Goal: Book appointment/travel/reservation

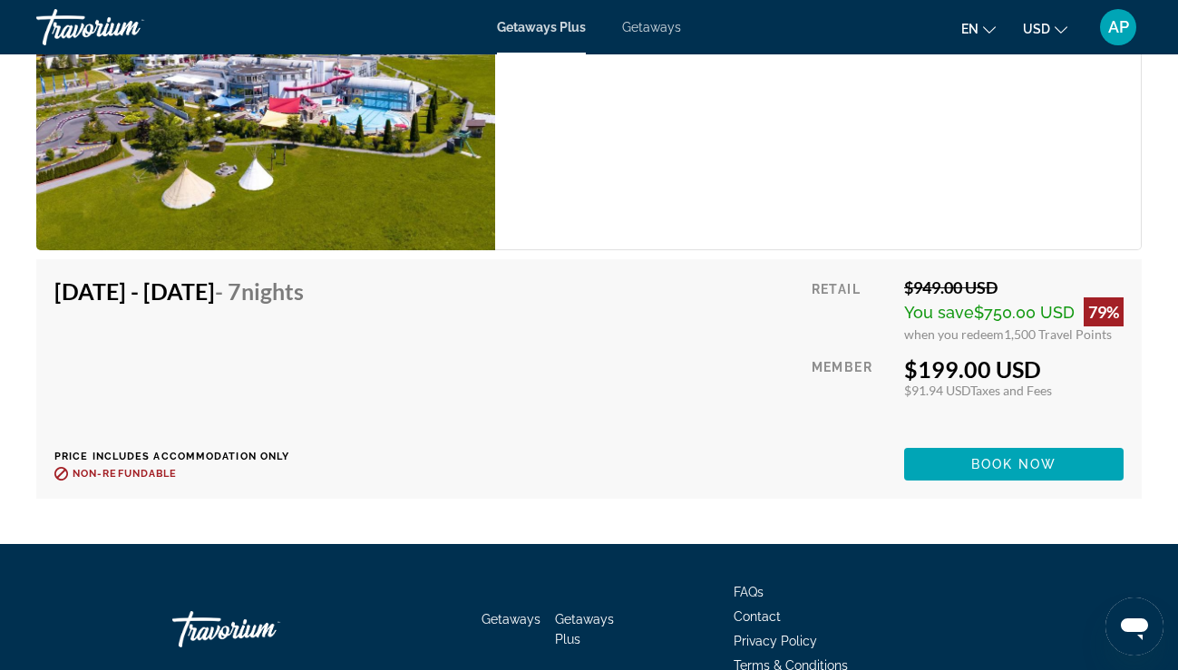
click at [131, 12] on div "Travorium" at bounding box center [126, 27] width 181 height 47
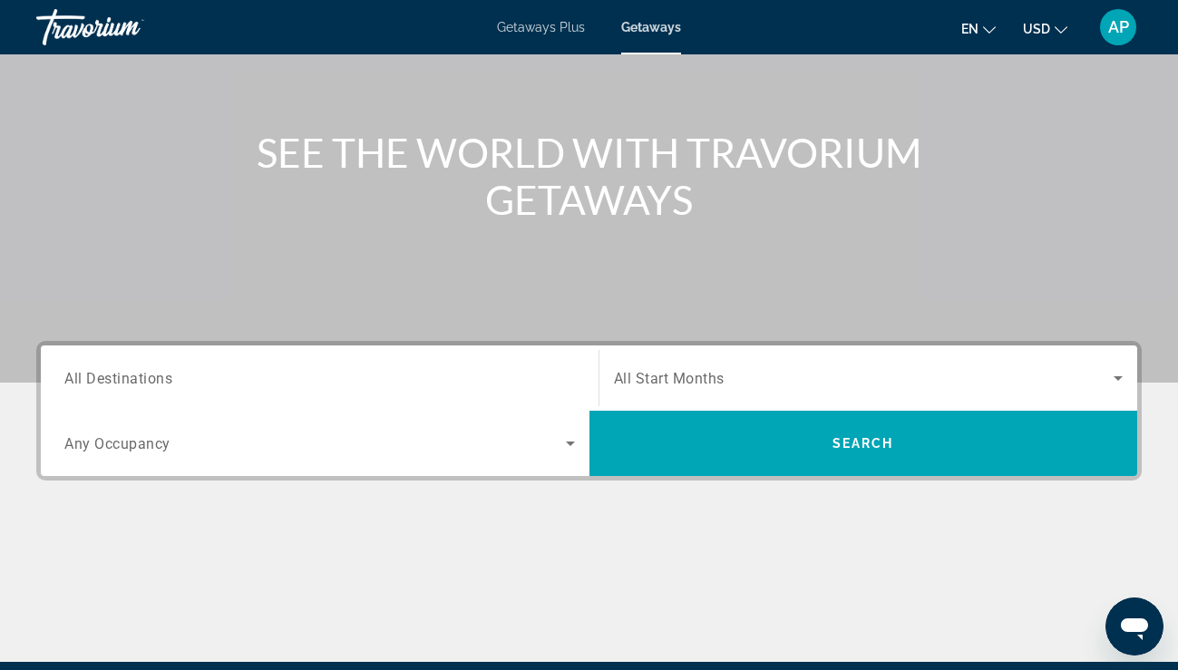
scroll to position [164, 0]
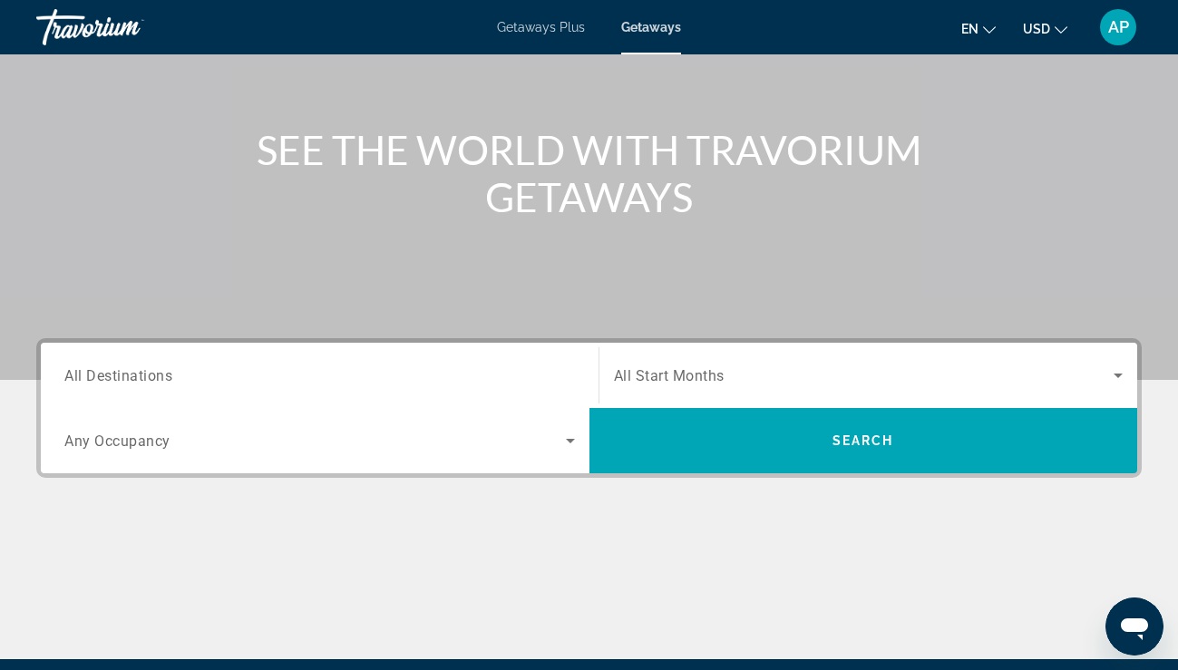
click at [692, 356] on div "Search widget" at bounding box center [868, 375] width 509 height 51
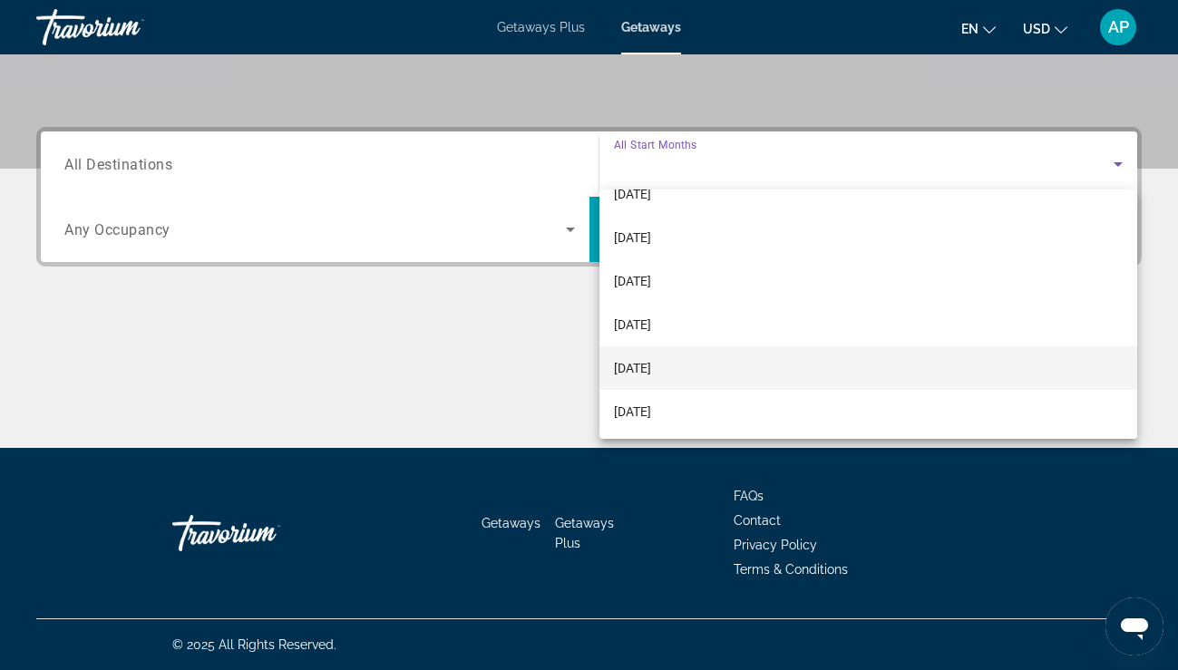
scroll to position [66, 0]
click at [651, 379] on span "[DATE]" at bounding box center [632, 370] width 37 height 22
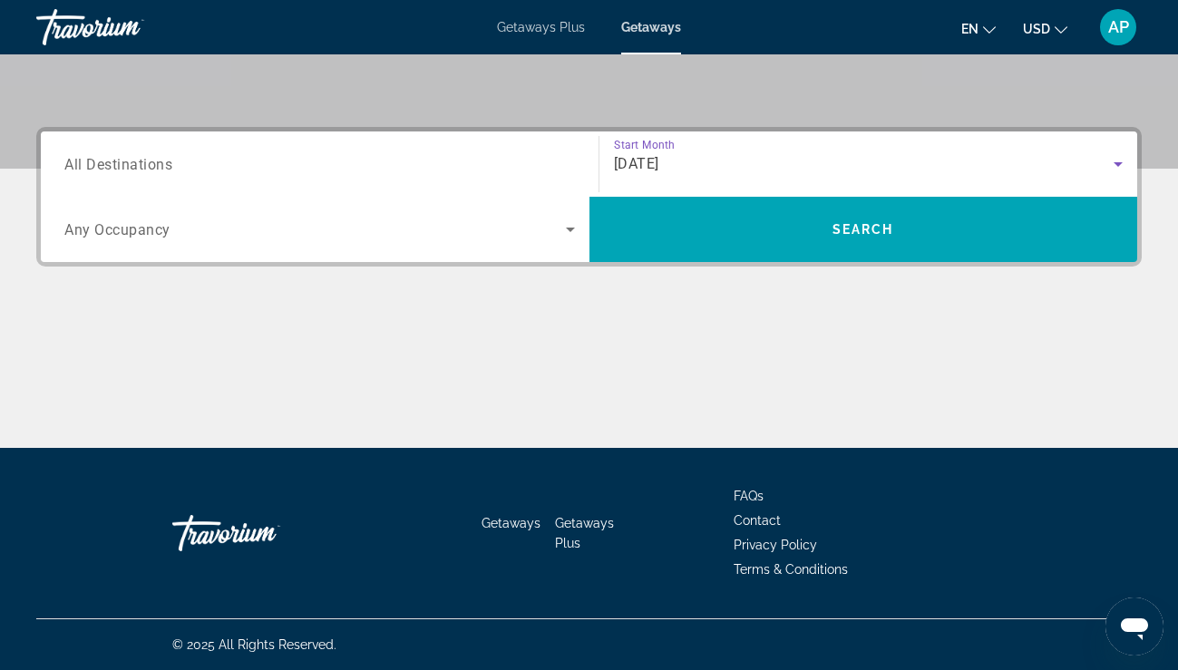
click at [333, 158] on input "Destination All Destinations" at bounding box center [319, 165] width 510 height 22
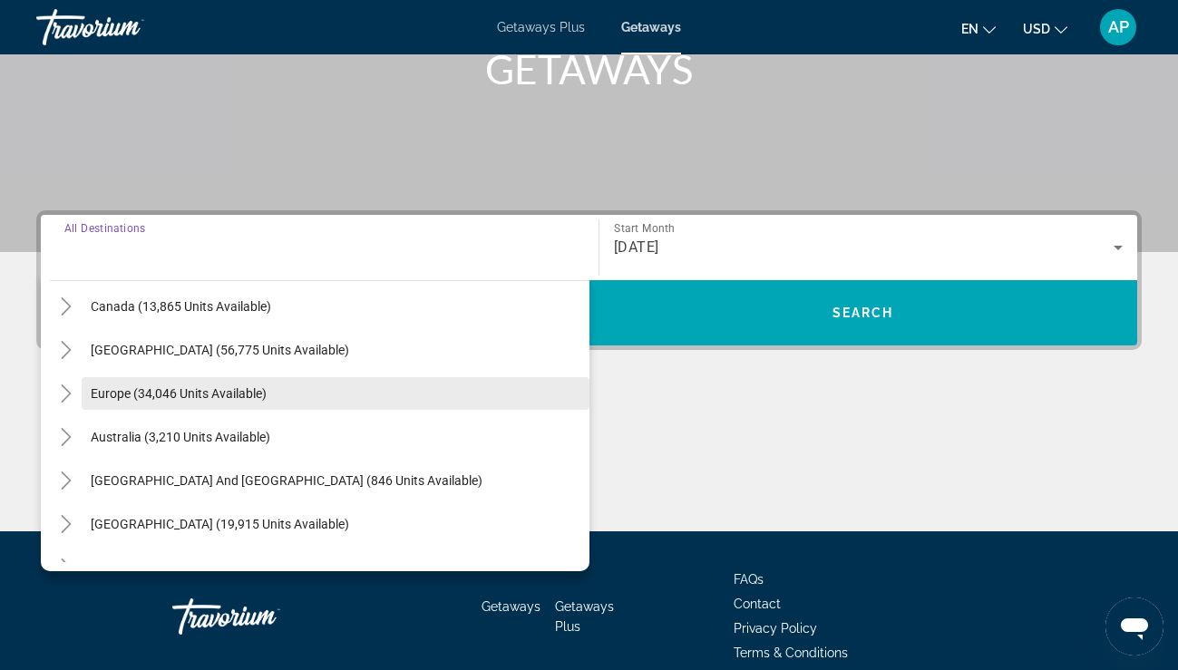
scroll to position [130, 0]
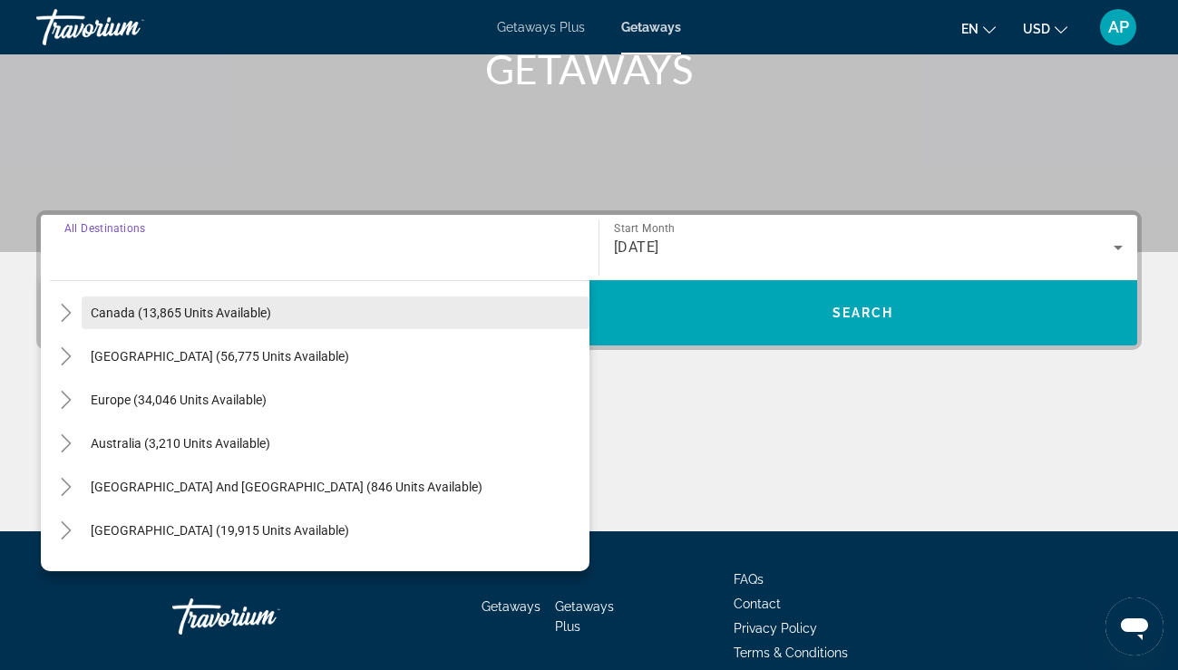
click at [264, 327] on span "Search widget" at bounding box center [336, 313] width 508 height 44
type input "**********"
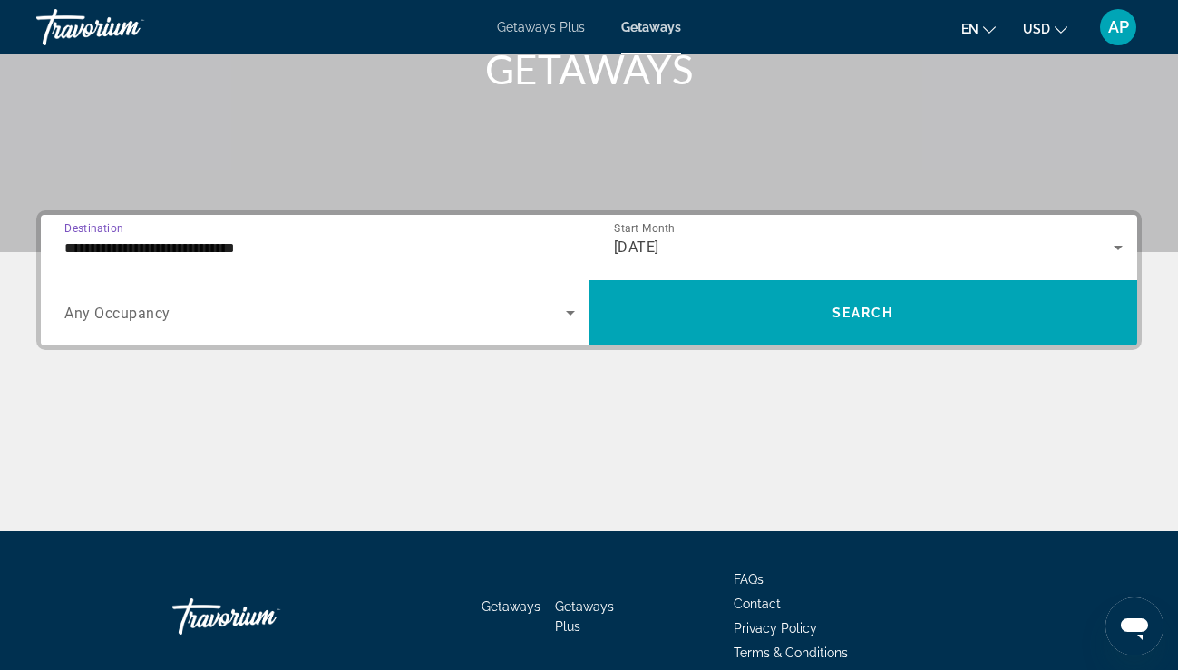
scroll to position [375, 0]
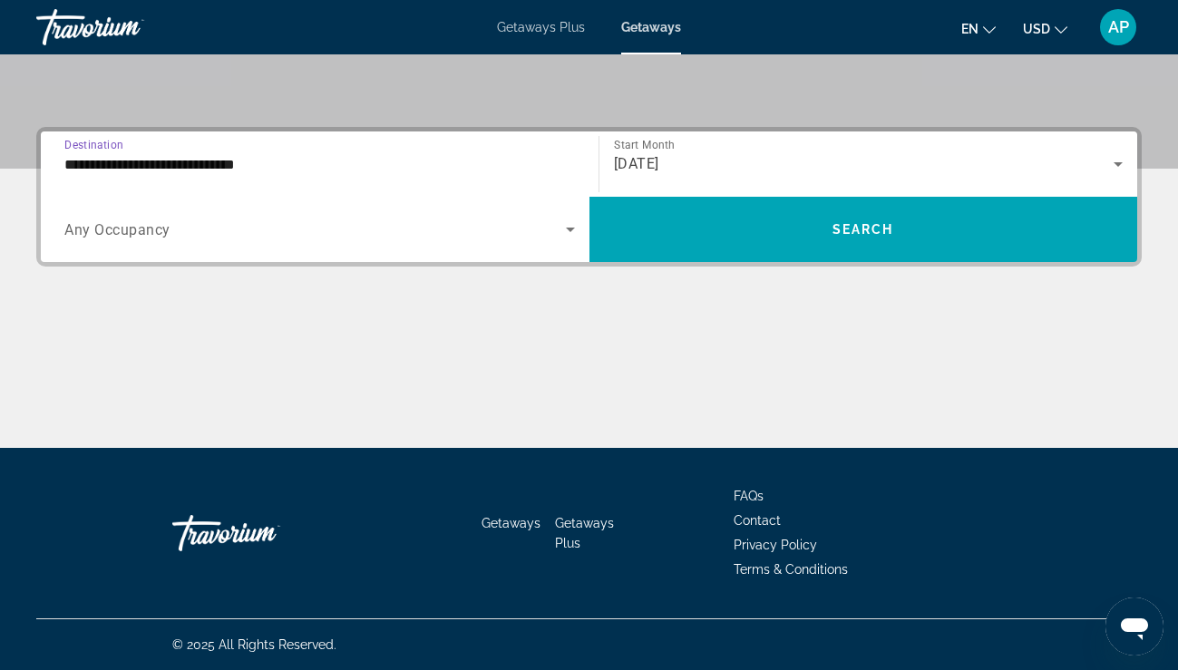
click at [548, 237] on span "Search widget" at bounding box center [314, 229] width 501 height 22
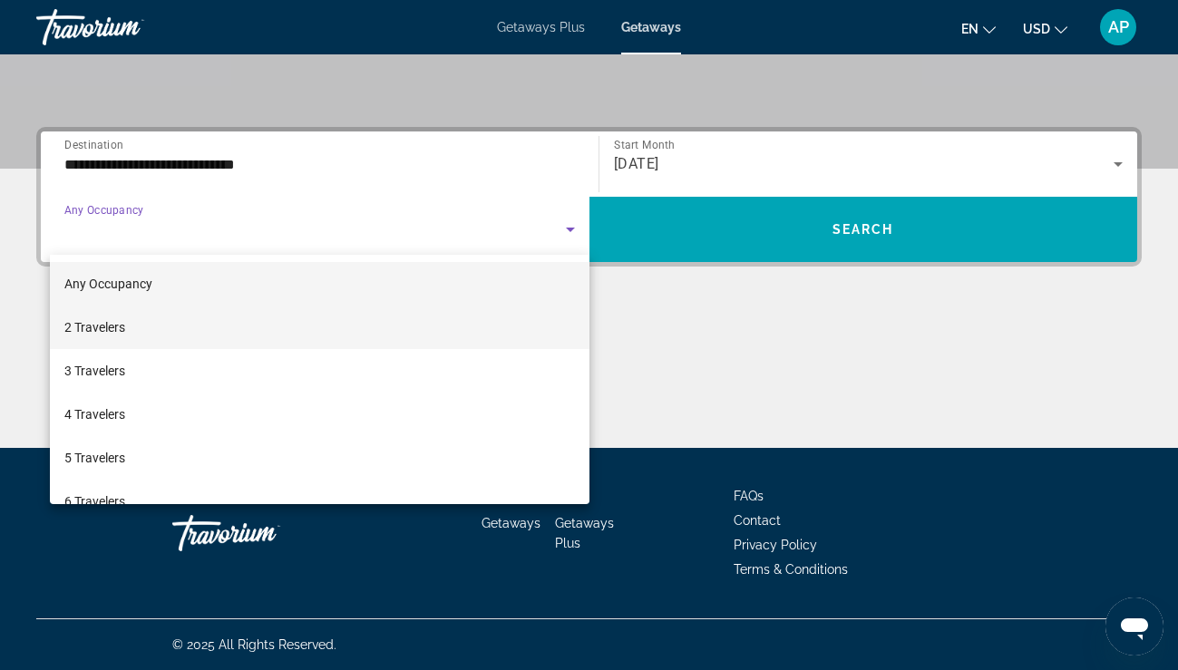
click at [393, 314] on mat-option "2 Travelers" at bounding box center [319, 327] width 539 height 44
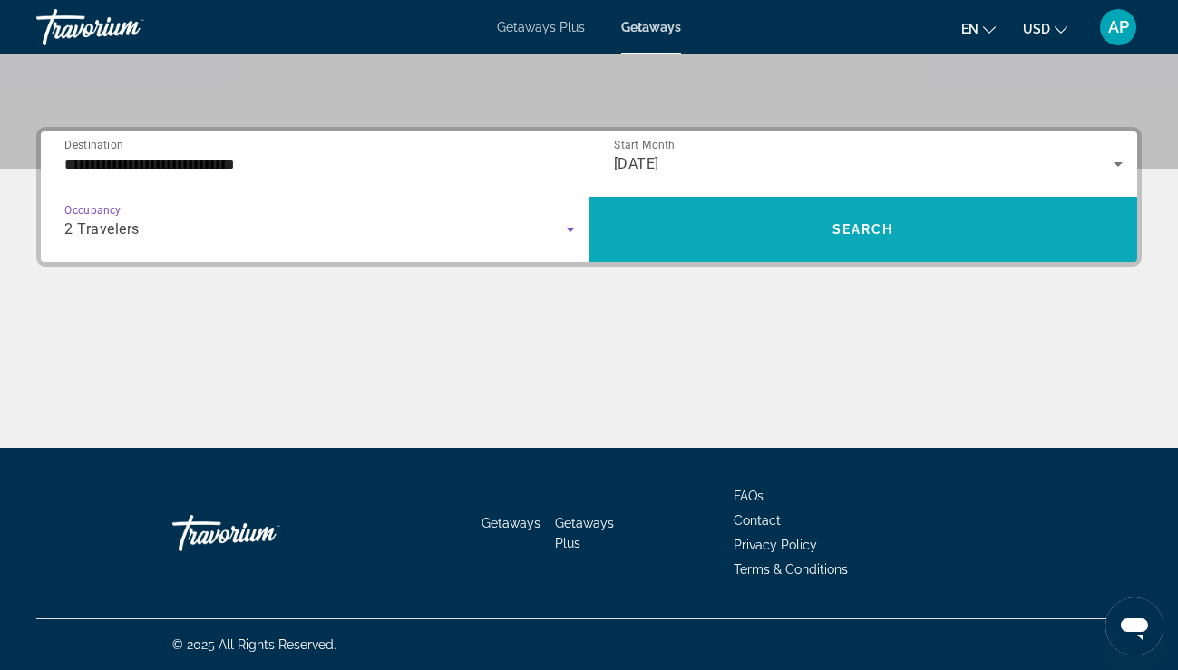
click at [674, 230] on span "Search widget" at bounding box center [863, 230] width 548 height 44
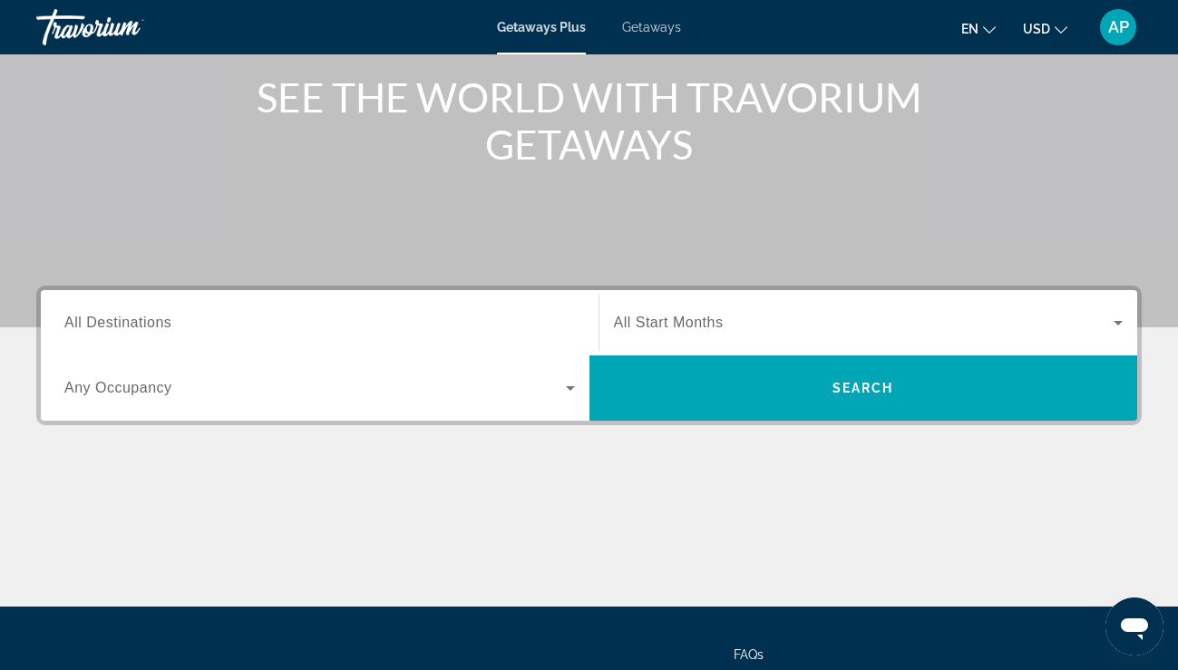
scroll to position [234, 0]
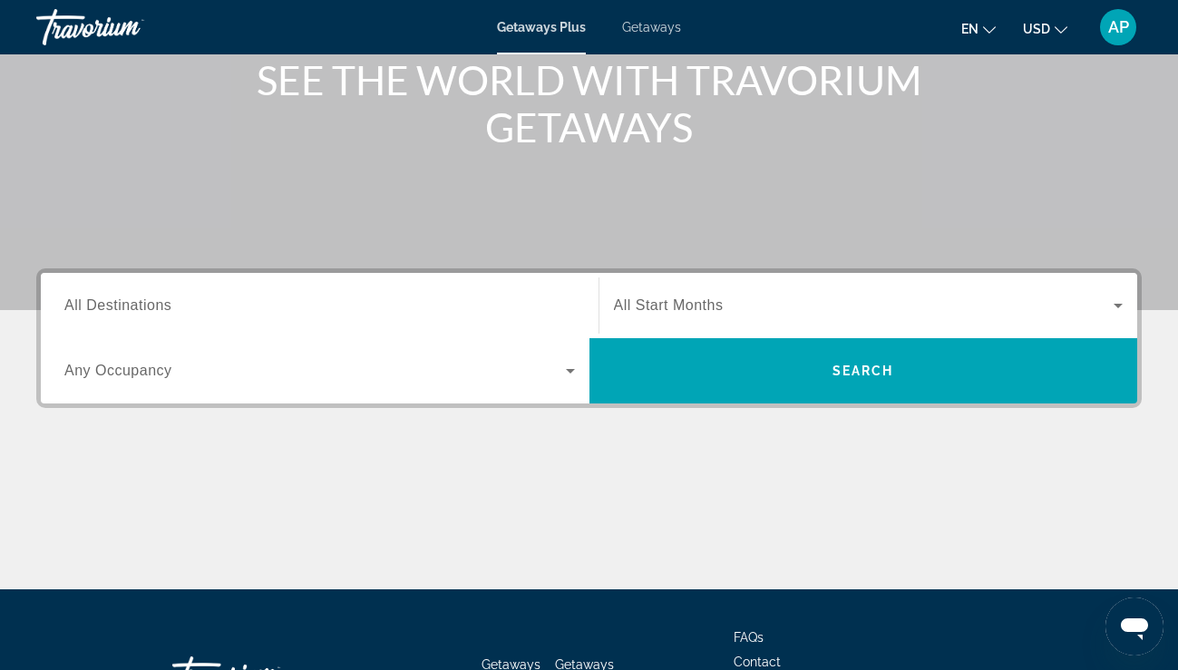
click at [319, 300] on input "Destination All Destinations" at bounding box center [319, 307] width 510 height 22
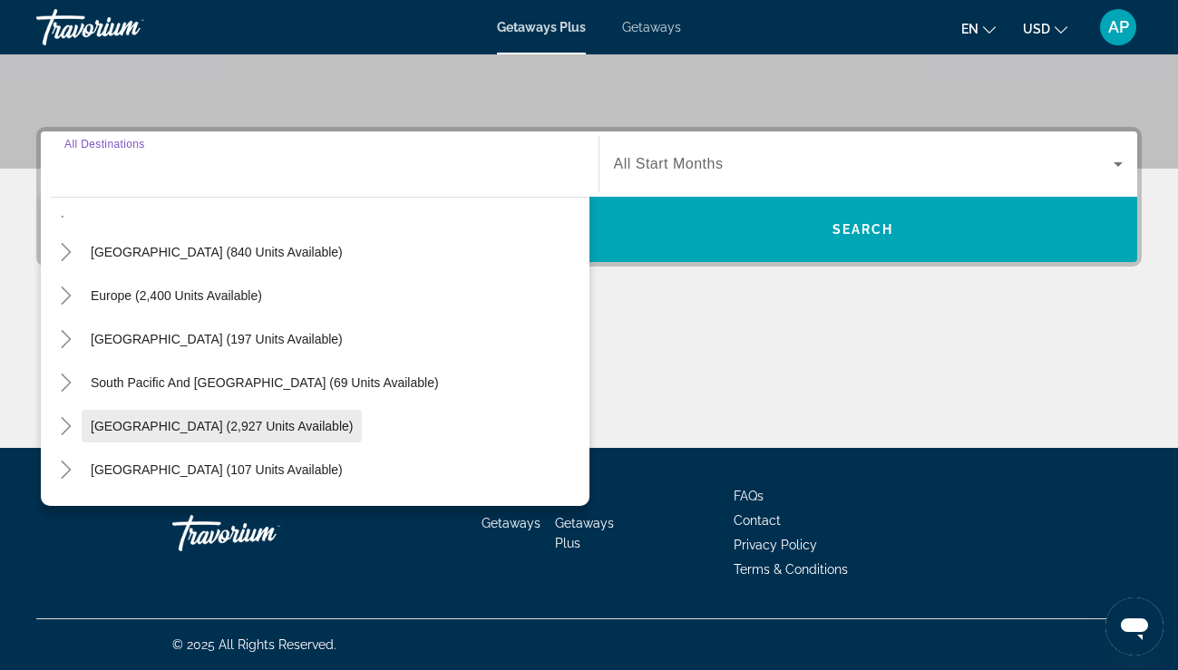
scroll to position [149, 0]
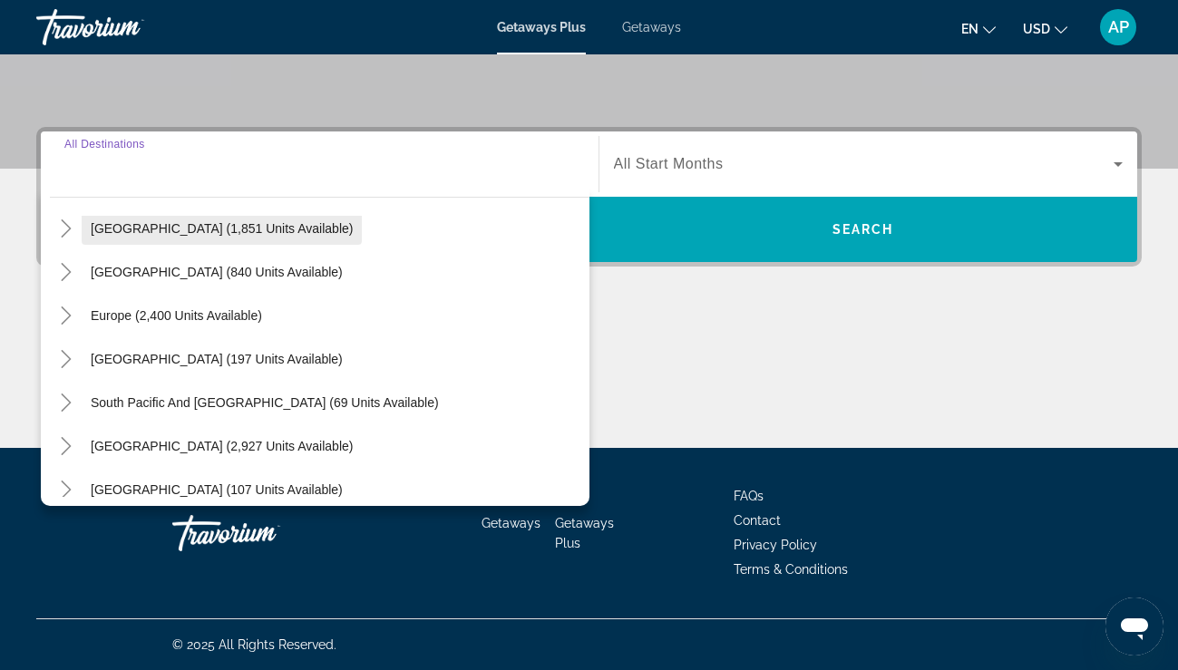
click at [250, 238] on span "Search widget" at bounding box center [222, 229] width 280 height 44
type input "**********"
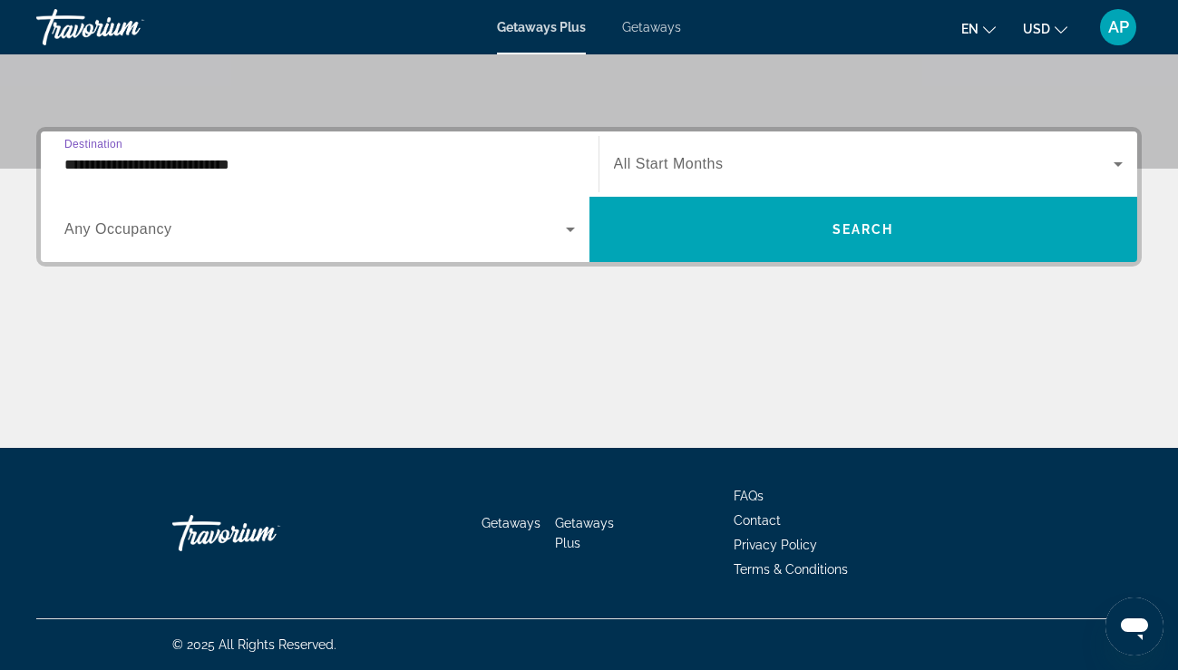
click at [644, 182] on div "Search widget" at bounding box center [868, 164] width 509 height 51
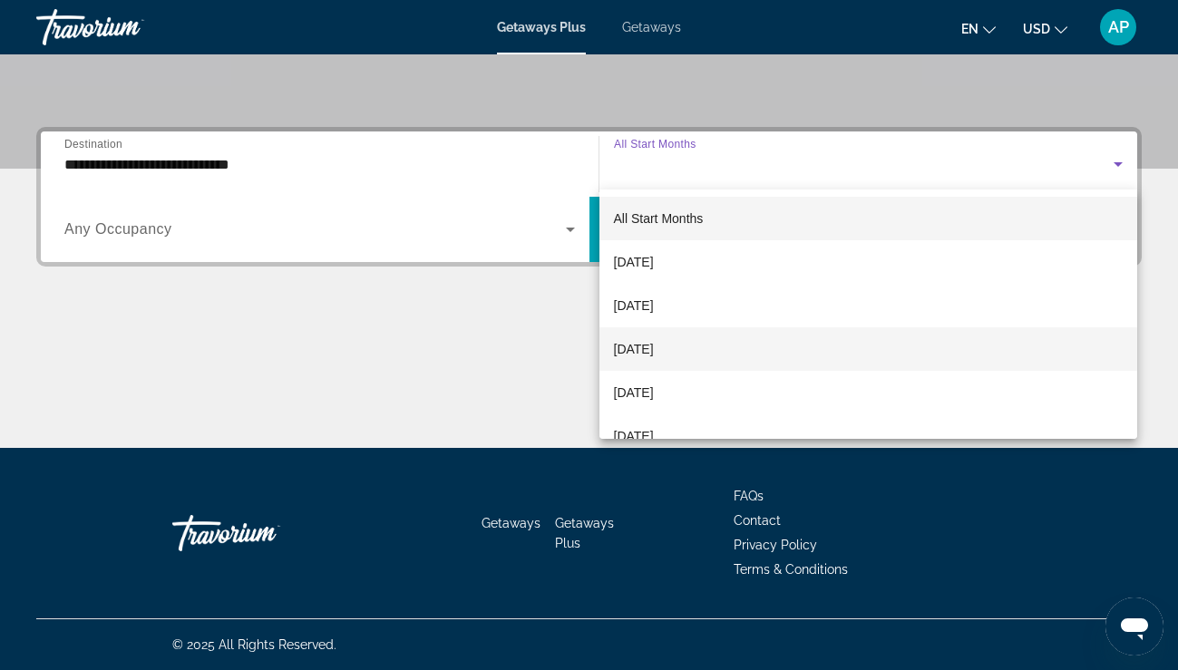
click at [638, 348] on span "[DATE]" at bounding box center [634, 349] width 40 height 22
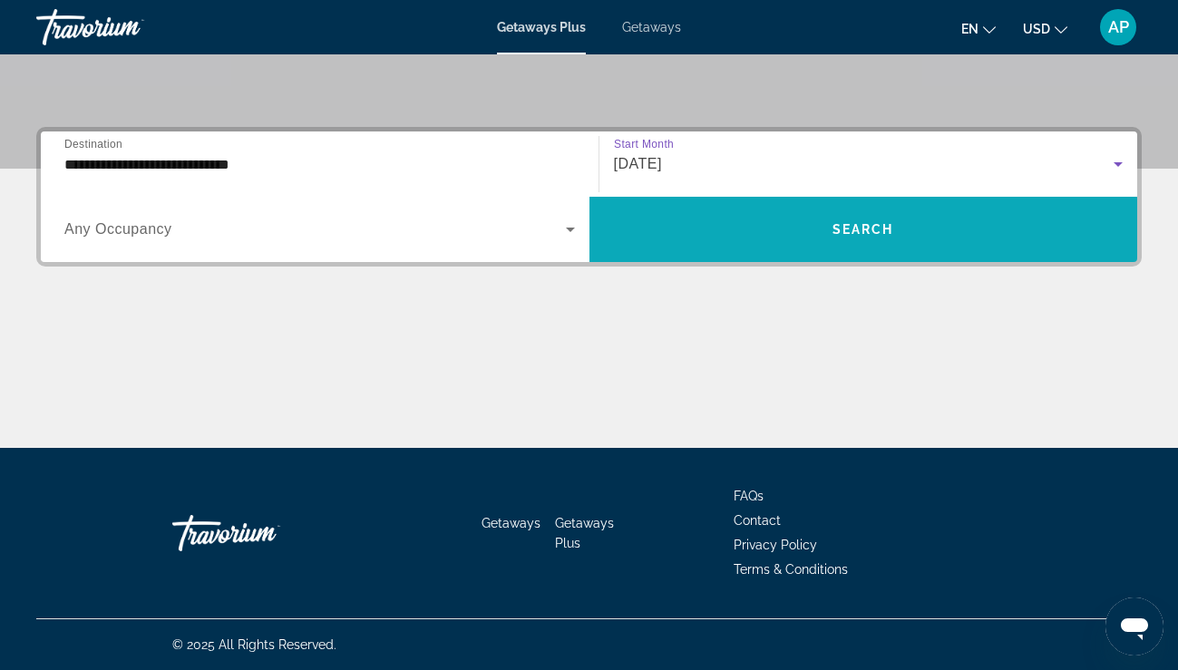
click at [711, 226] on span "Search widget" at bounding box center [863, 230] width 548 height 44
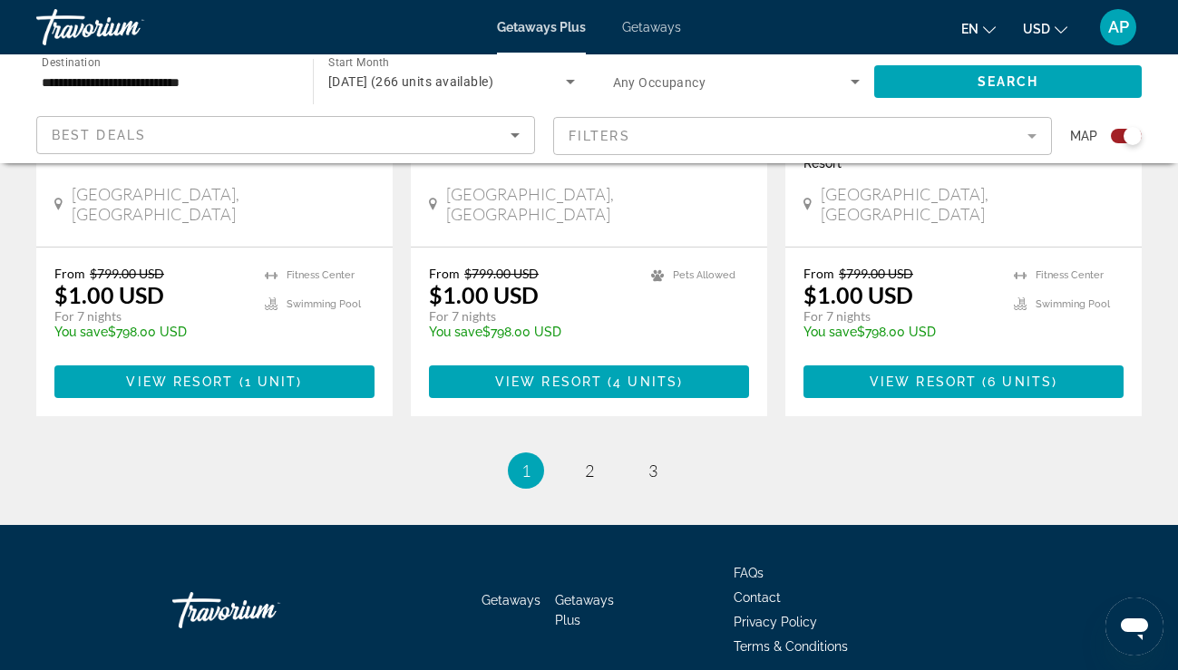
scroll to position [2962, 0]
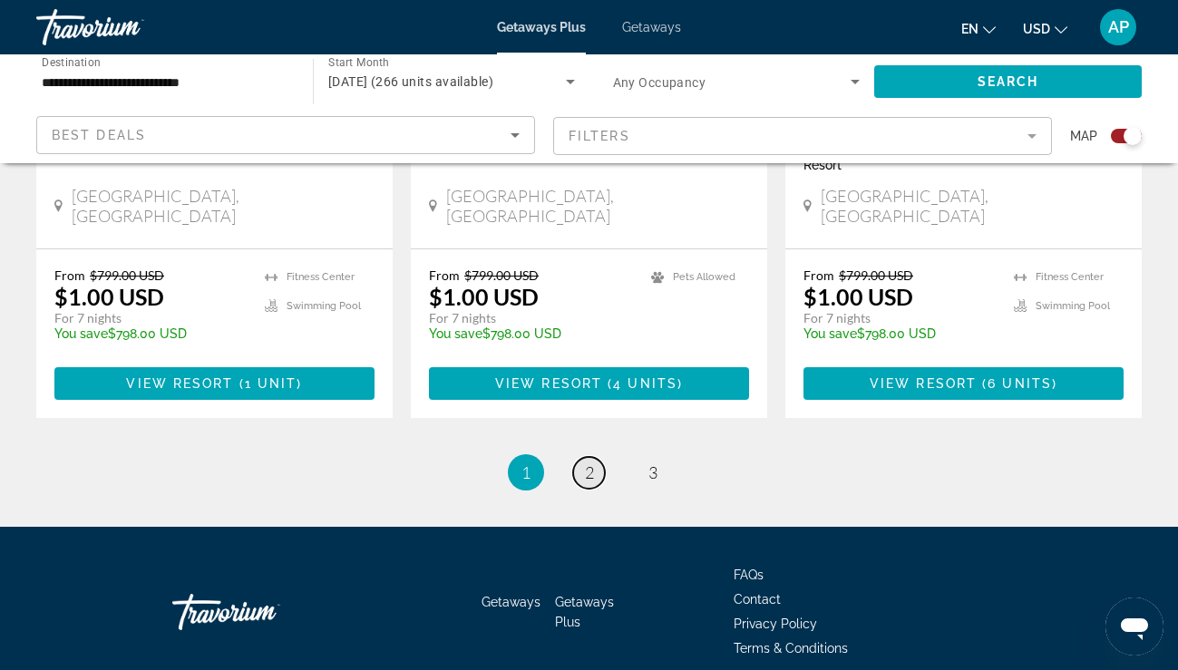
click at [587, 462] on span "2" at bounding box center [589, 472] width 9 height 20
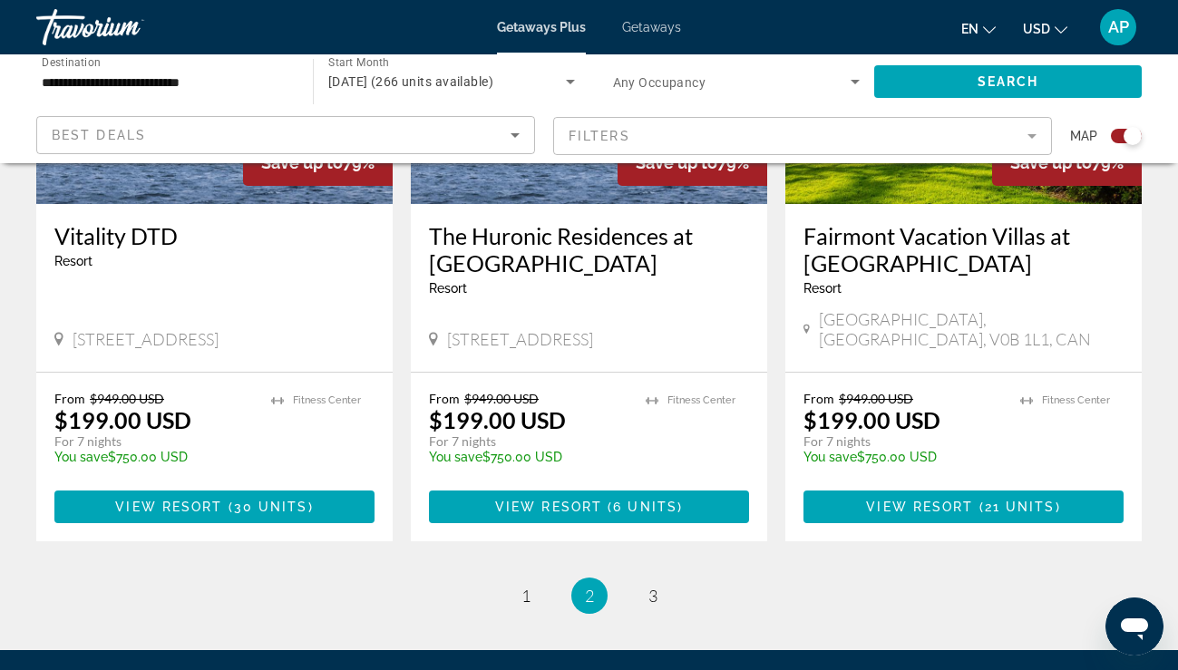
scroll to position [2861, 0]
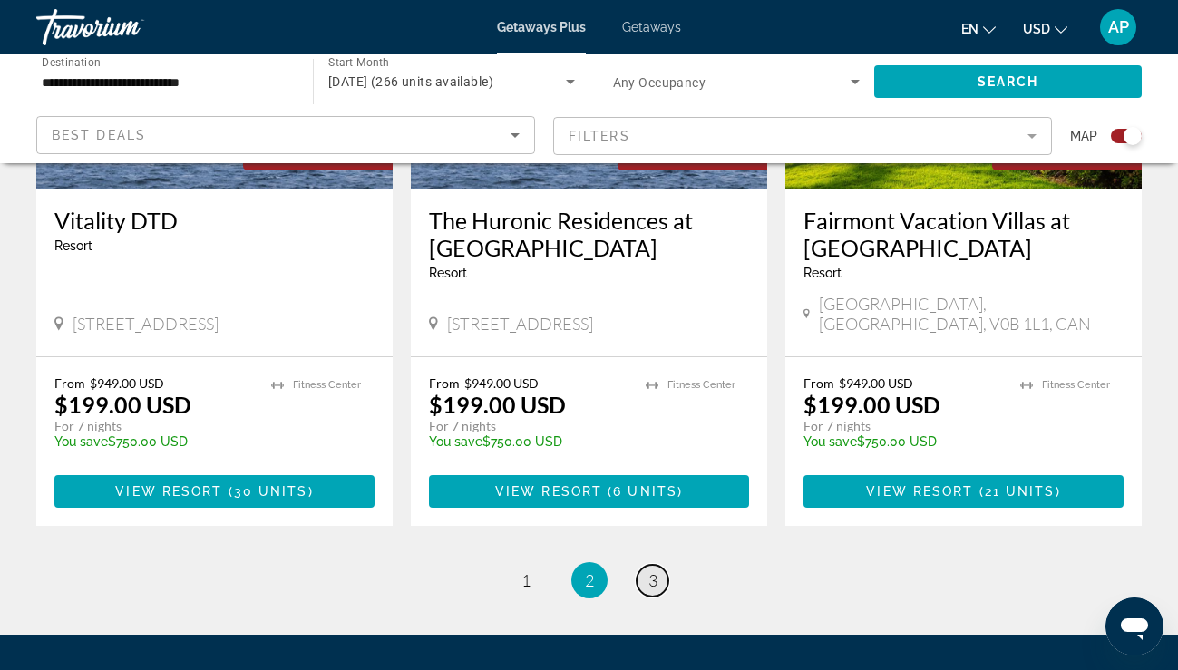
click at [648, 570] on span "3" at bounding box center [652, 580] width 9 height 20
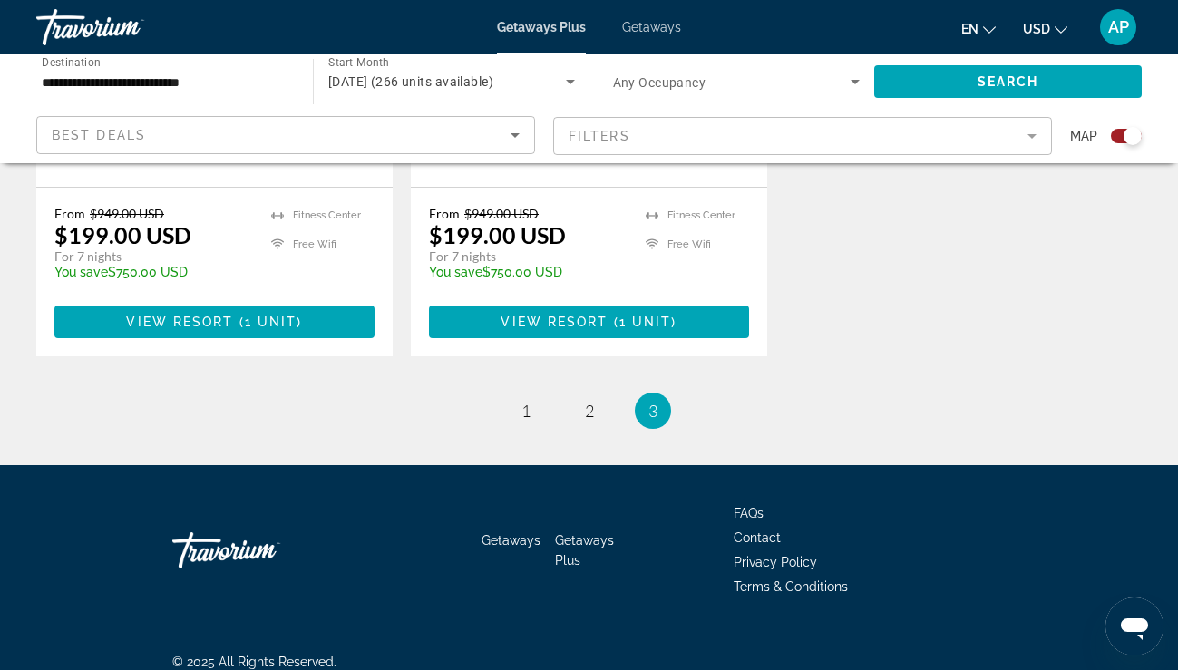
scroll to position [1701, 0]
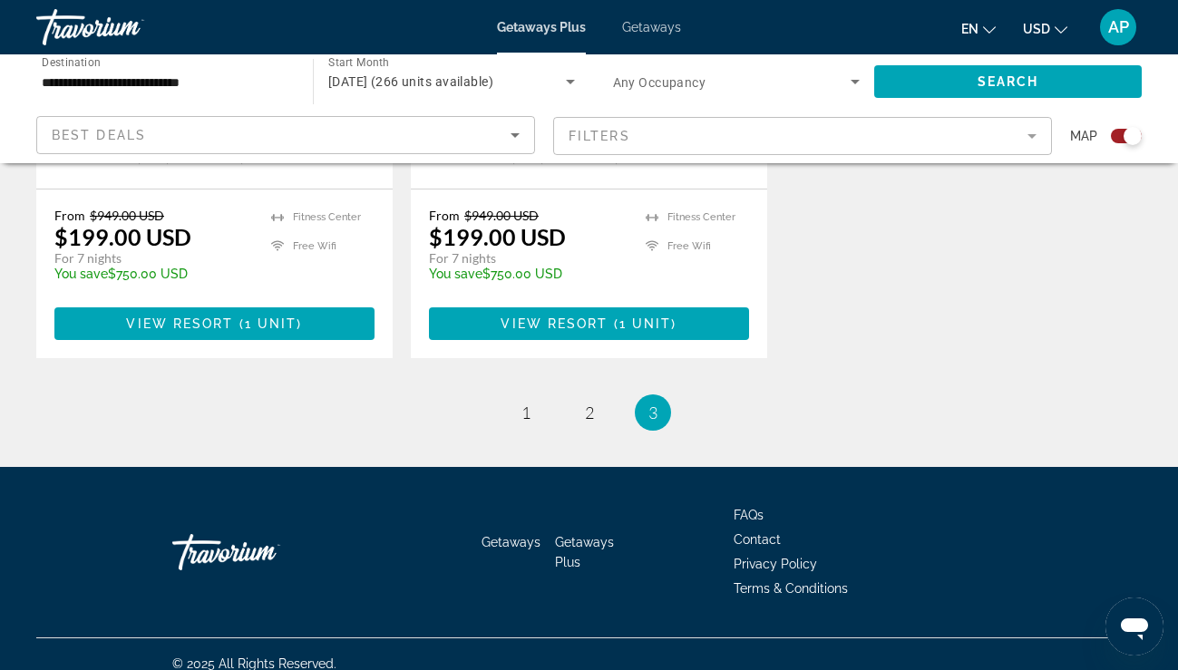
click at [117, 82] on input "**********" at bounding box center [165, 83] width 247 height 22
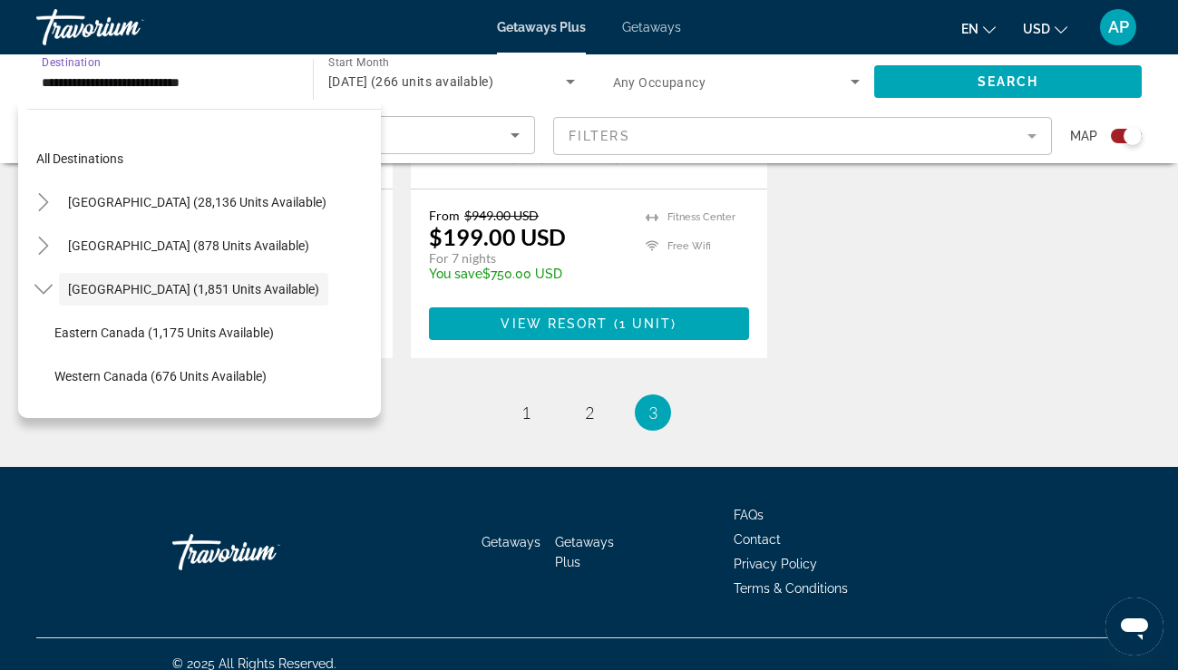
scroll to position [21, 0]
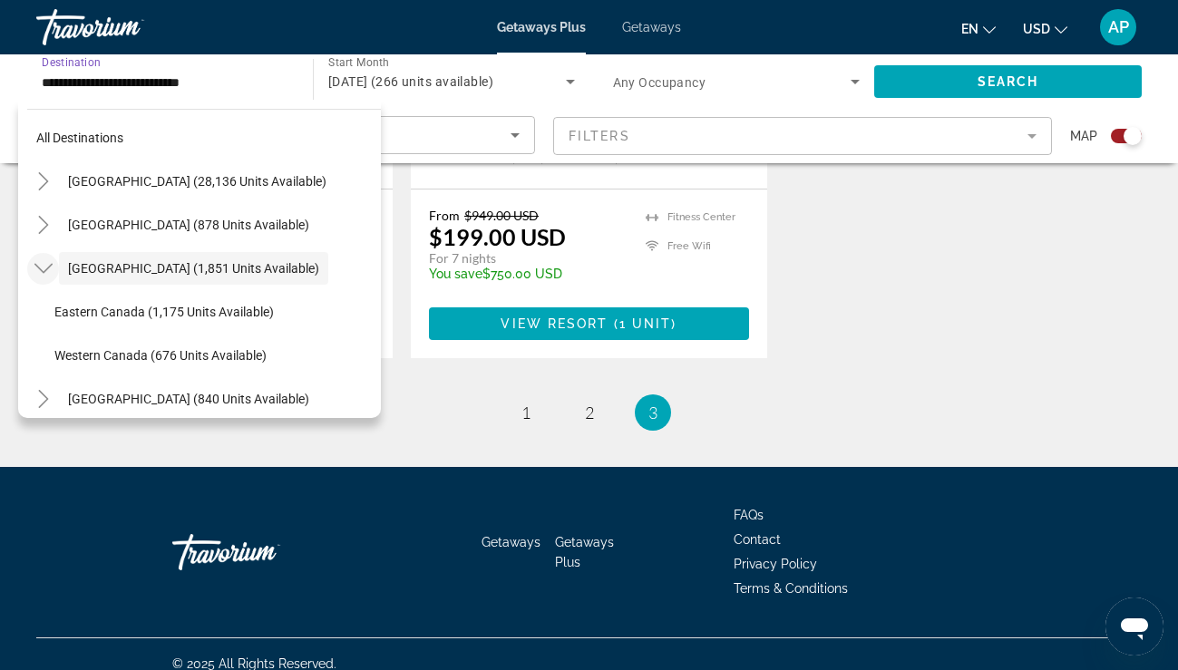
click at [46, 262] on icon "Toggle Canada (1,851 units available)" at bounding box center [43, 268] width 18 height 18
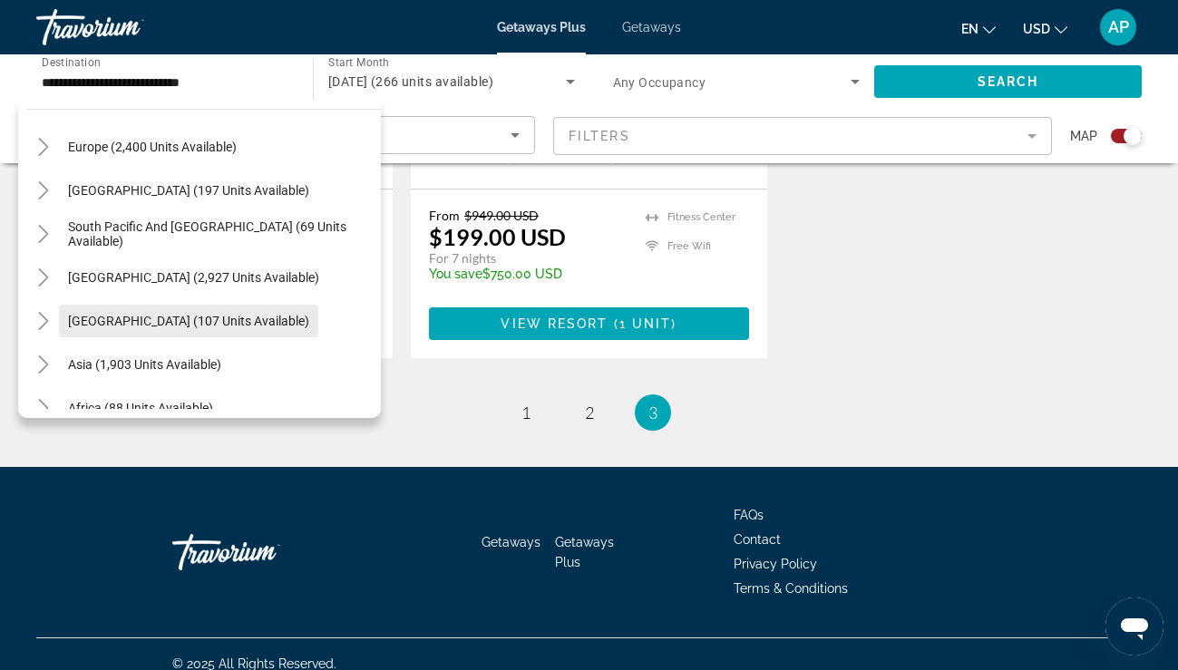
scroll to position [218, 0]
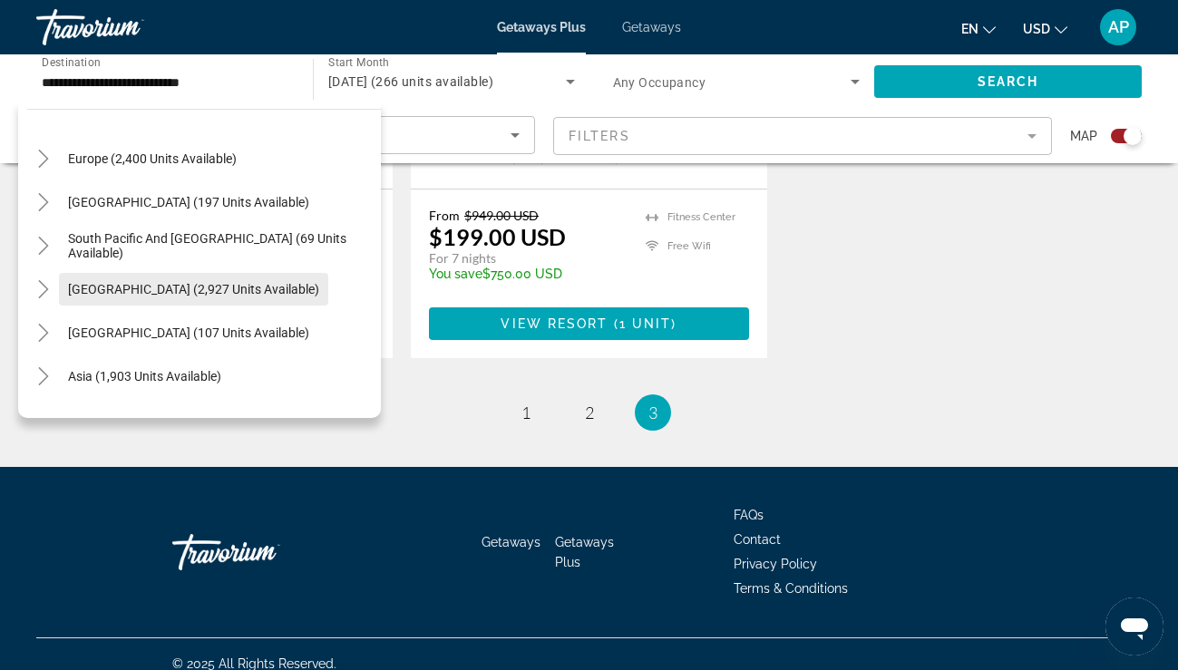
click at [146, 295] on span "South America (2,927 units available)" at bounding box center [193, 289] width 251 height 15
type input "**********"
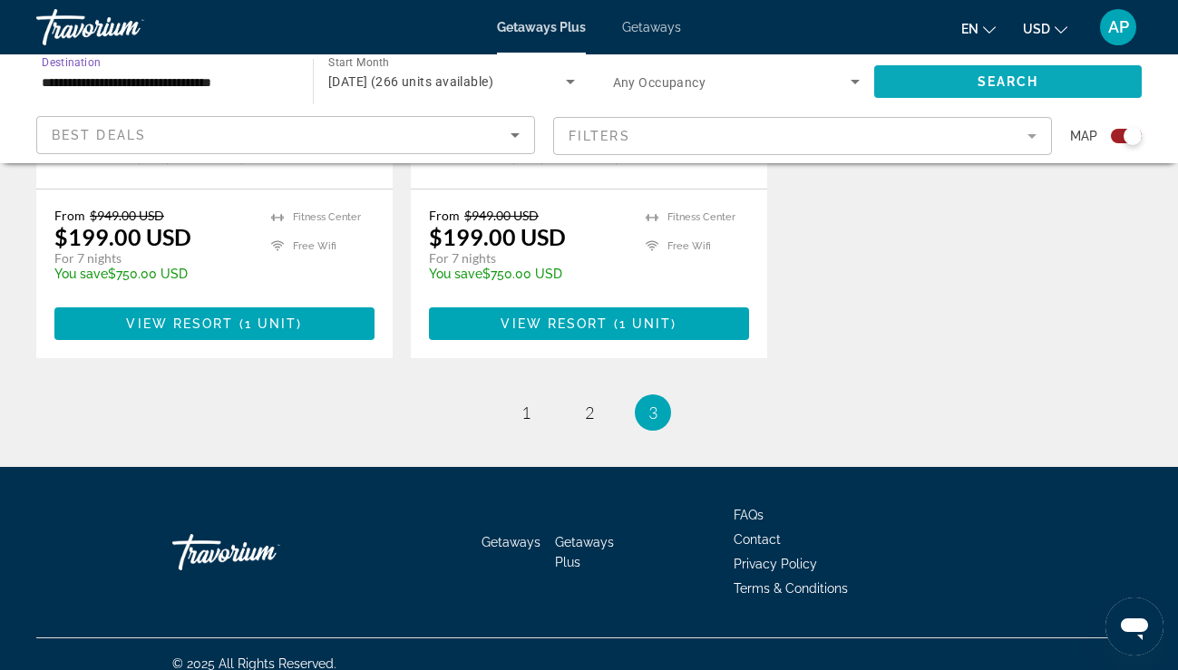
click at [906, 82] on span "Search widget" at bounding box center [1007, 82] width 267 height 44
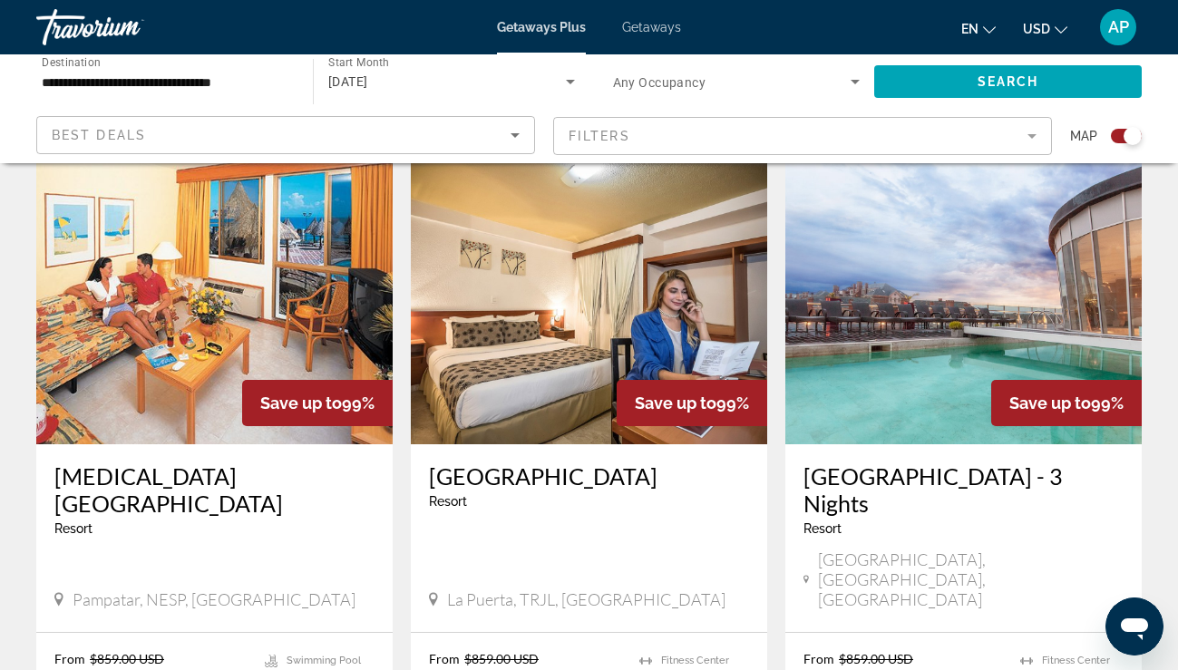
scroll to position [2539, 0]
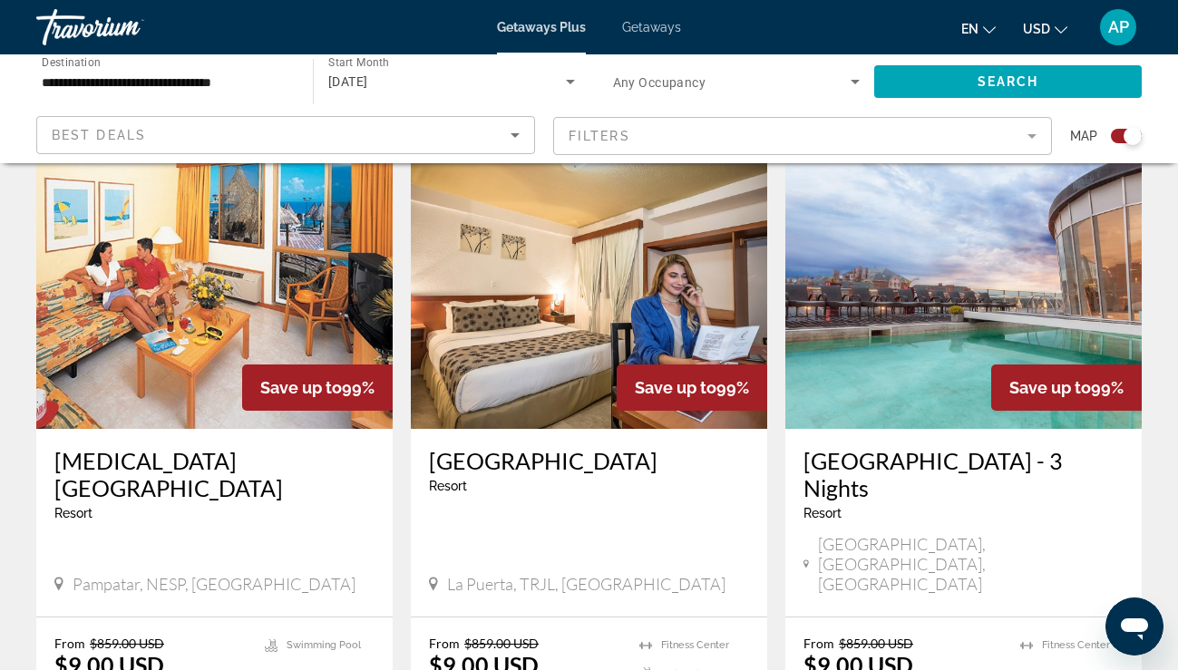
click at [1016, 447] on h3 "Wyndham Garden Nordelta - 3 Nights" at bounding box center [963, 474] width 320 height 54
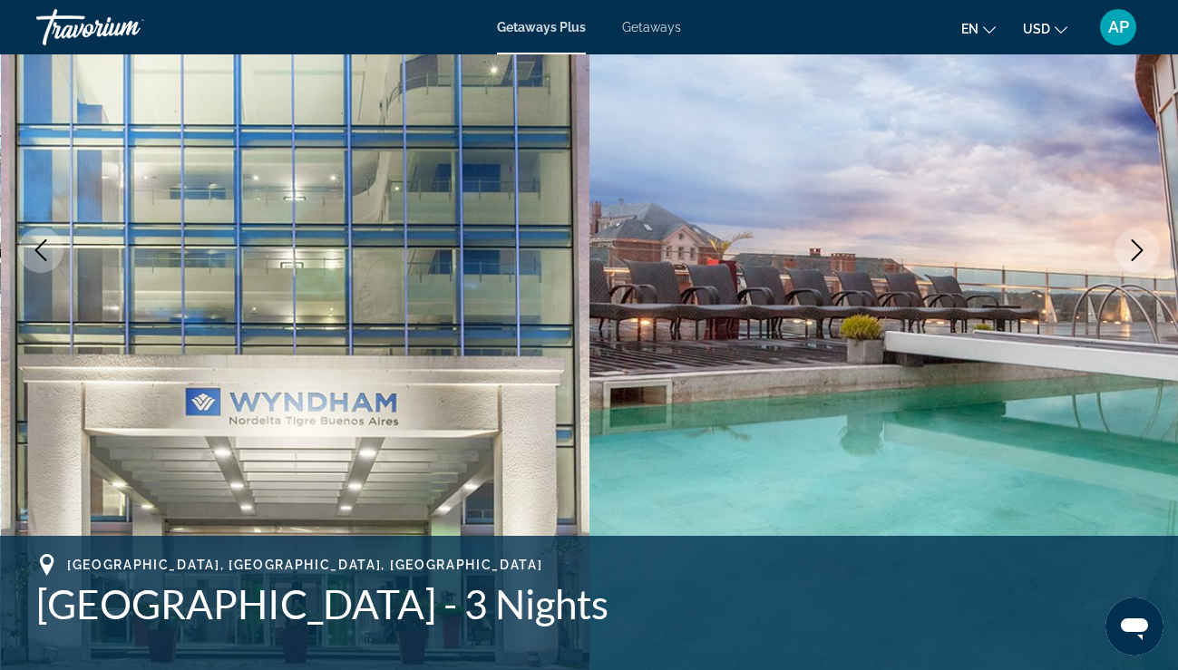
scroll to position [247, 0]
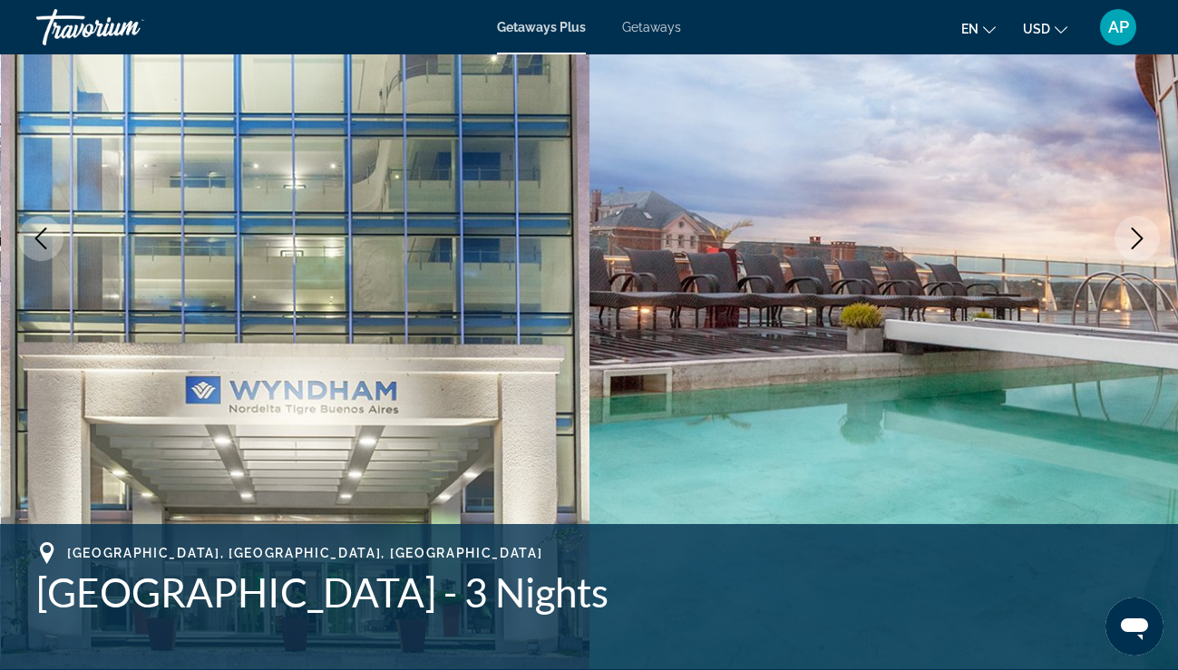
click at [1143, 234] on icon "Next image" at bounding box center [1137, 239] width 22 height 22
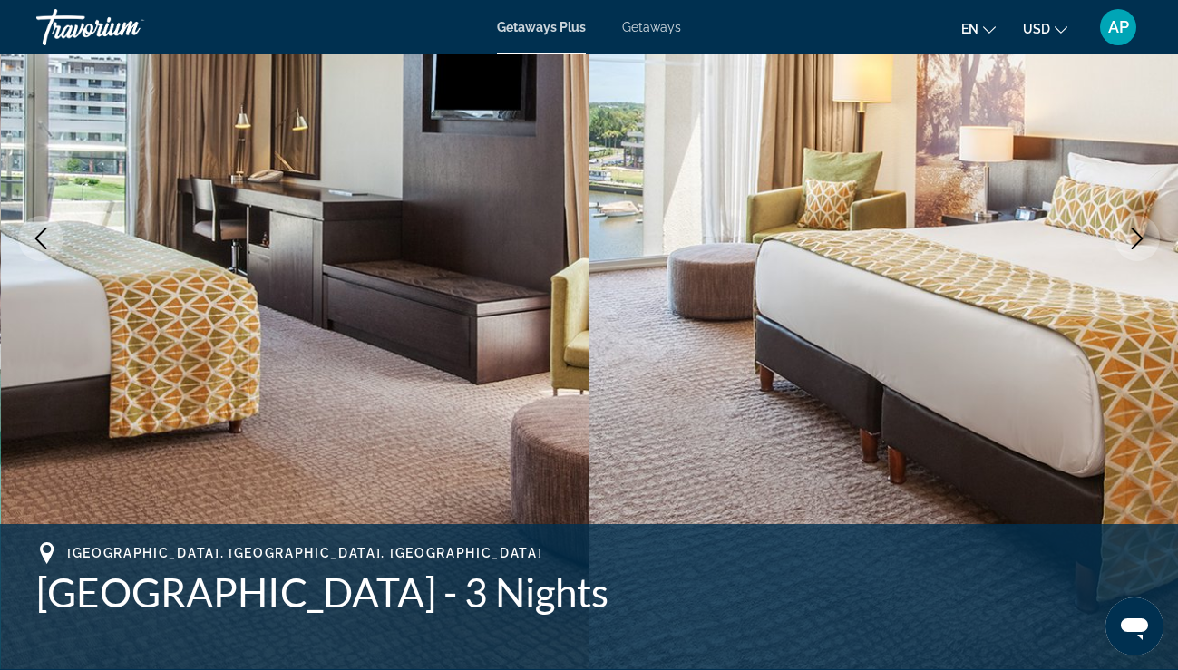
click at [1143, 234] on icon "Next image" at bounding box center [1137, 239] width 22 height 22
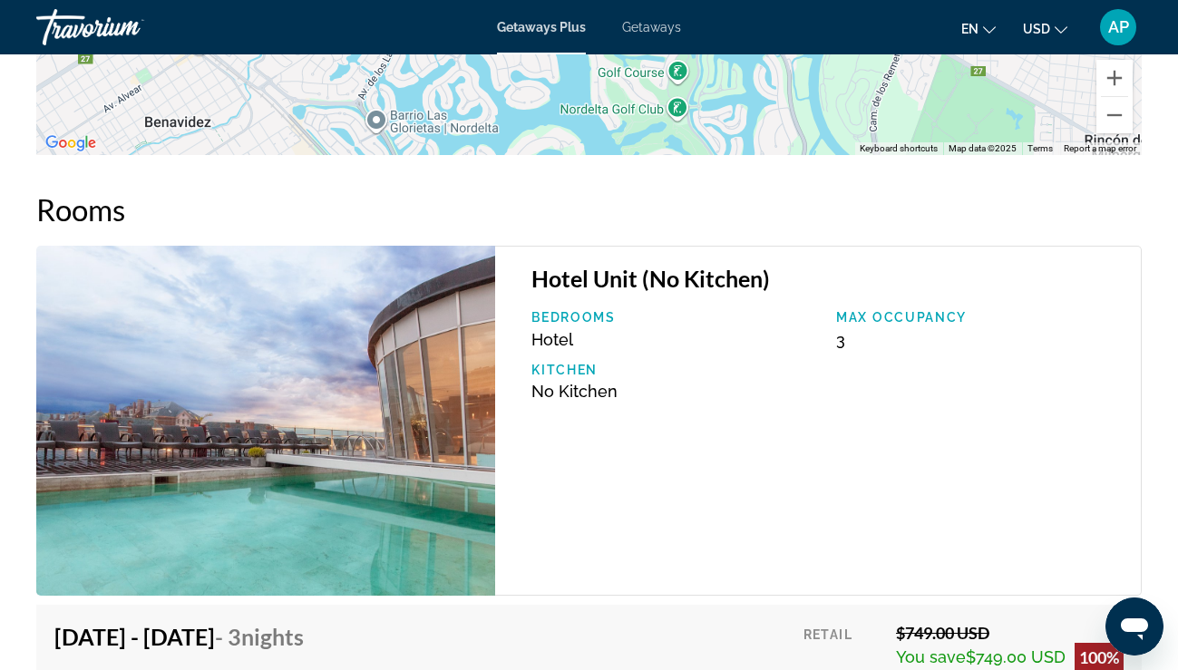
scroll to position [3084, 0]
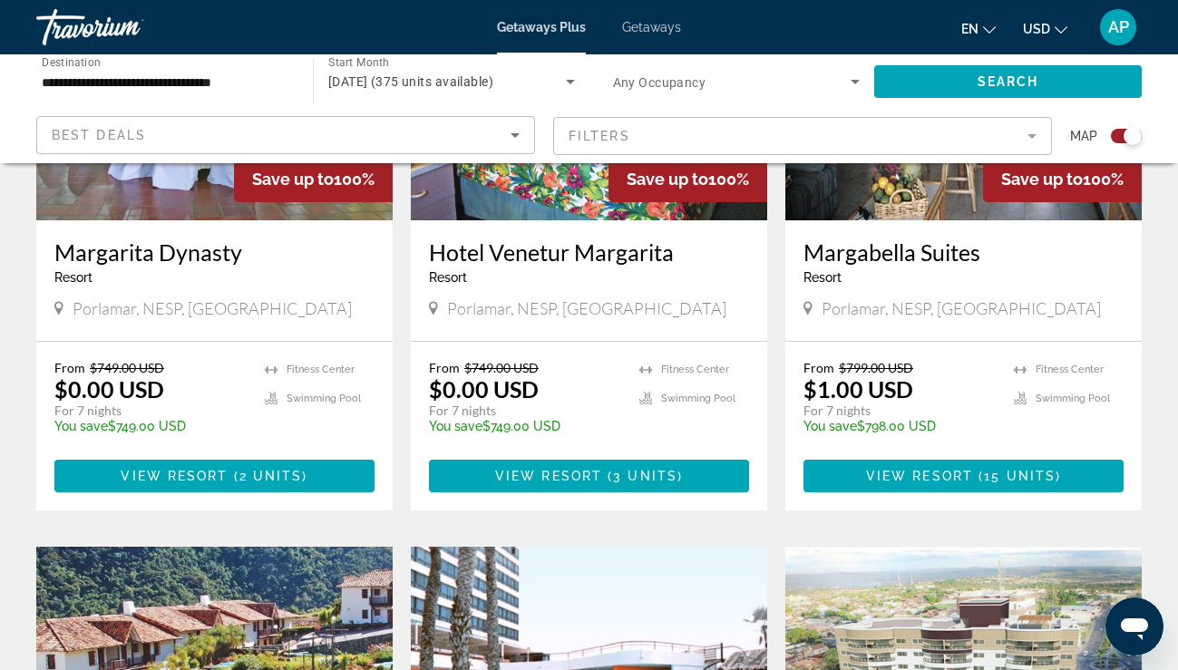
scroll to position [873, 0]
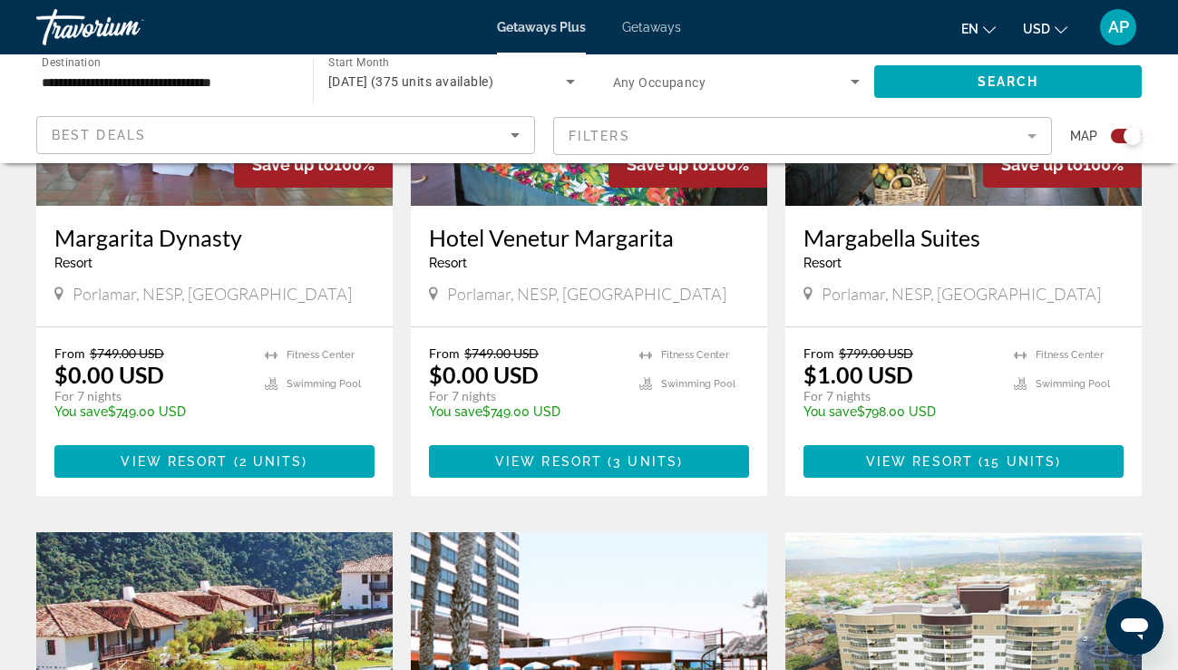
click at [1139, 136] on div "Search widget" at bounding box center [1132, 136] width 18 height 18
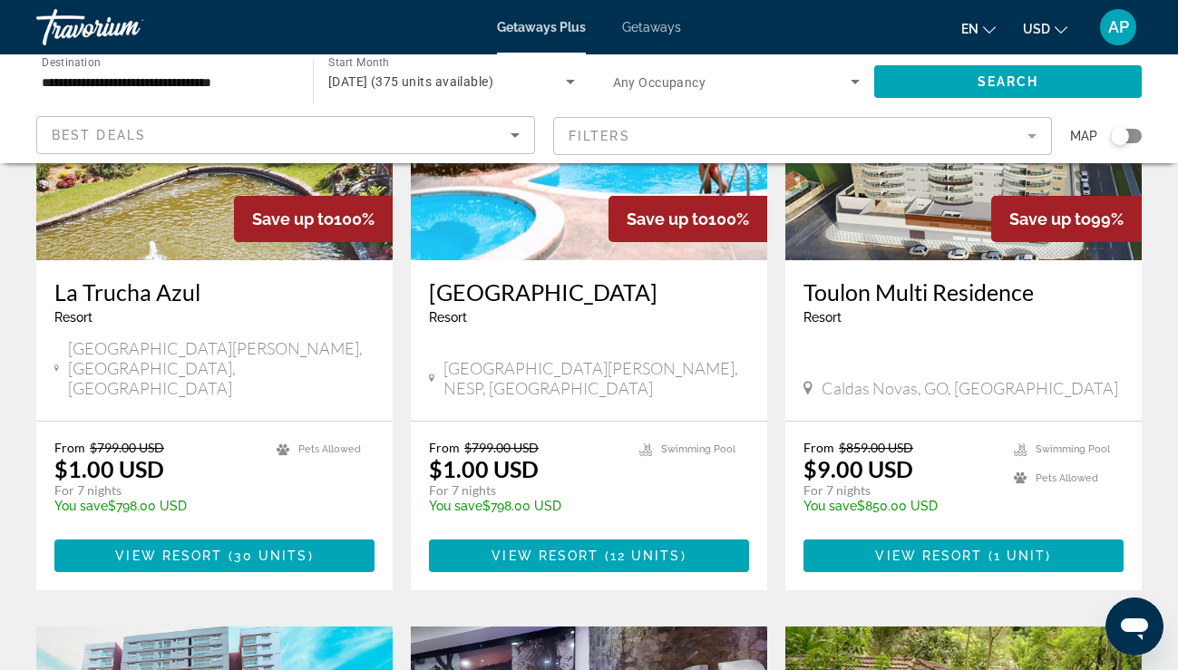
click at [948, 131] on mat-form-field "Filters" at bounding box center [802, 136] width 499 height 38
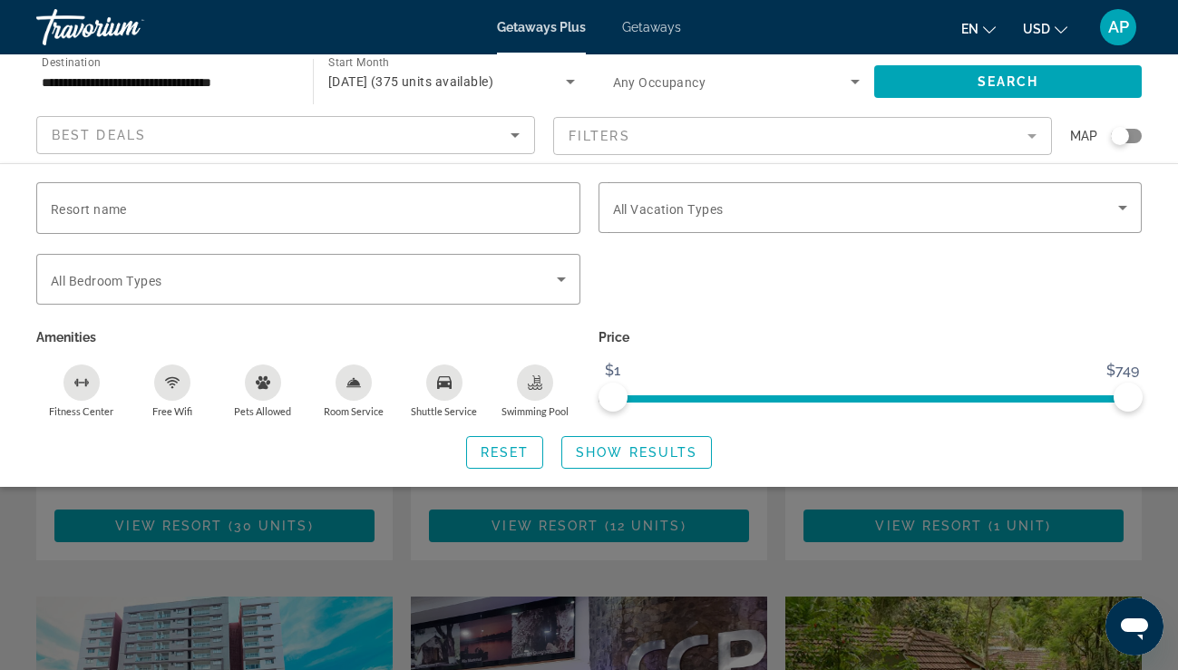
scroll to position [911, 0]
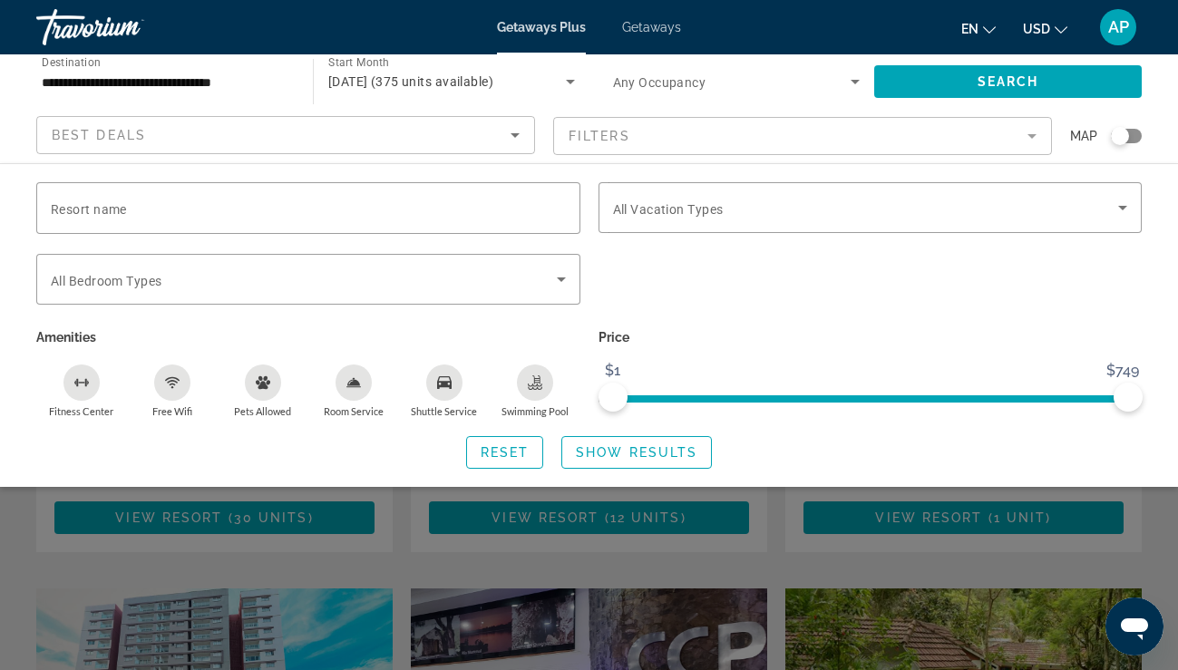
click at [809, 278] on div "Search widget" at bounding box center [870, 289] width 562 height 71
click at [632, 210] on span "All Vacation Types" at bounding box center [668, 209] width 111 height 15
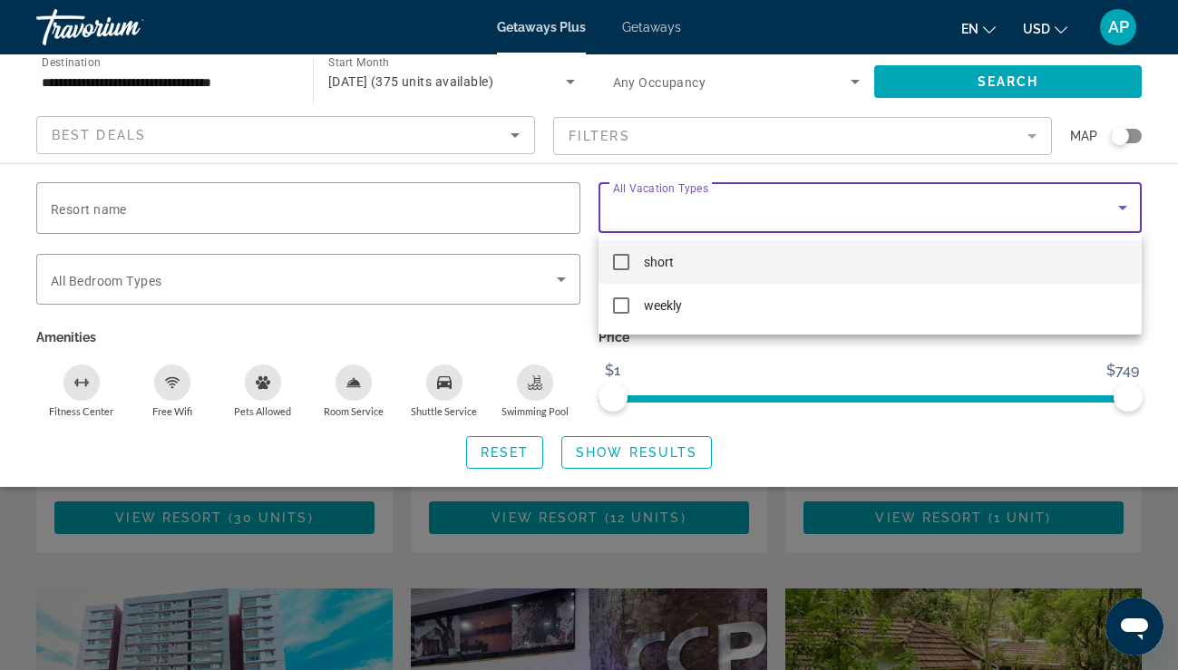
click at [632, 210] on div at bounding box center [589, 335] width 1178 height 670
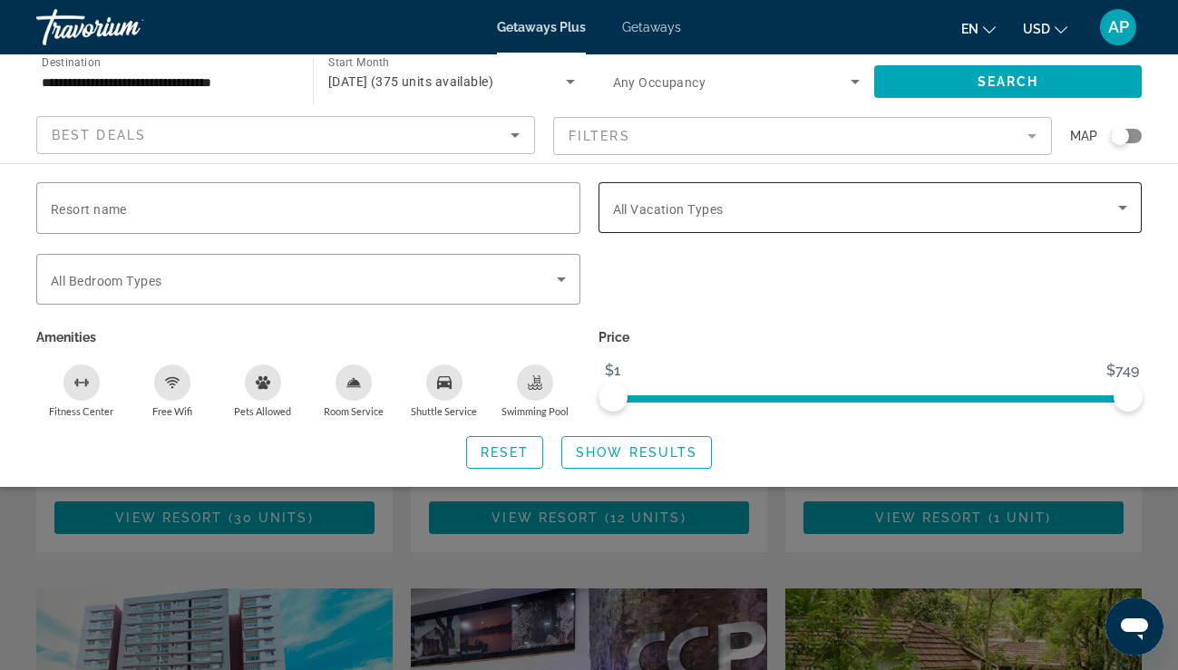
click at [725, 190] on div "Search widget" at bounding box center [870, 207] width 515 height 51
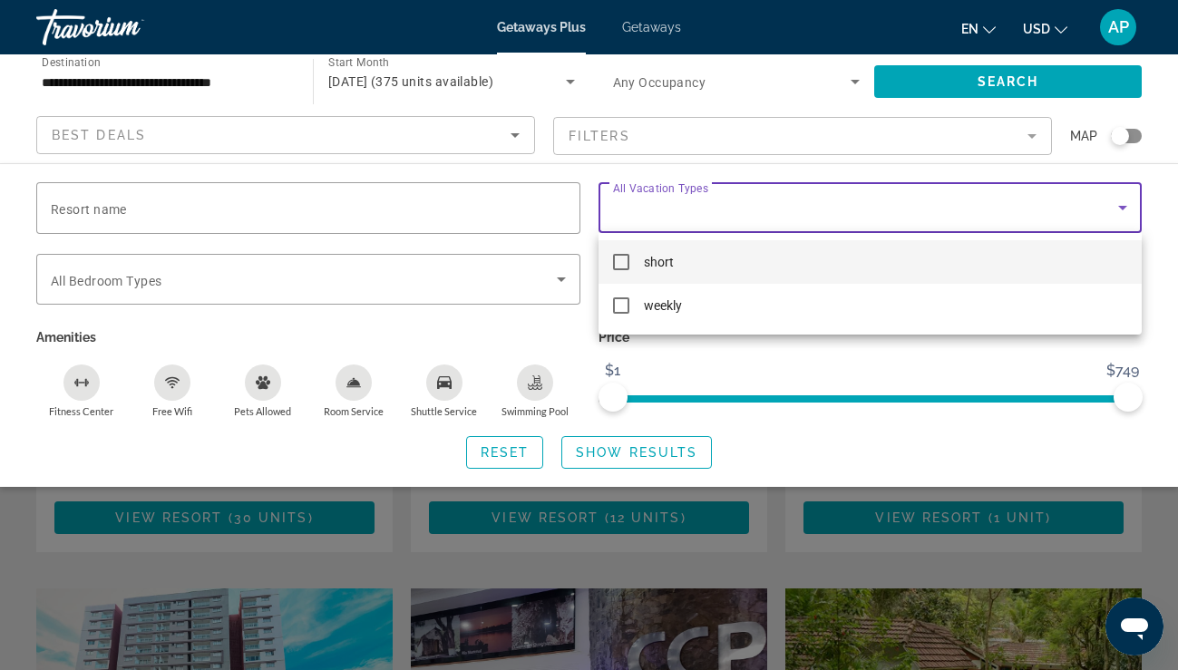
click at [718, 256] on mat-option "short" at bounding box center [870, 262] width 544 height 44
click at [677, 461] on div at bounding box center [589, 335] width 1178 height 670
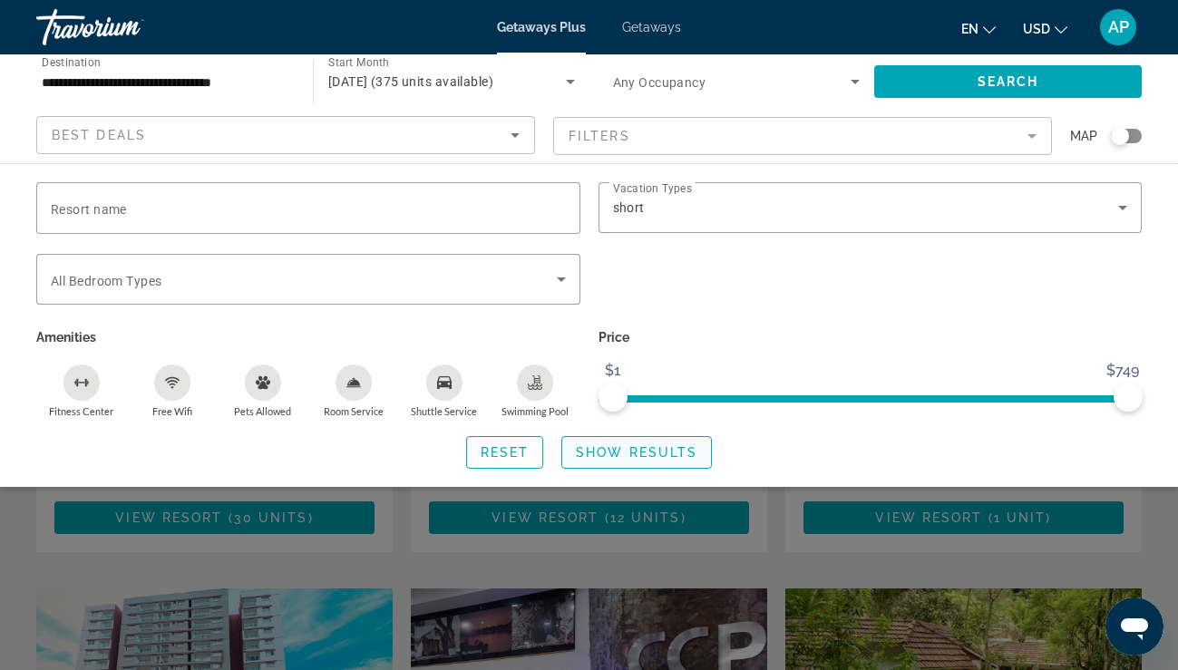
click at [674, 452] on span "Show Results" at bounding box center [636, 452] width 121 height 15
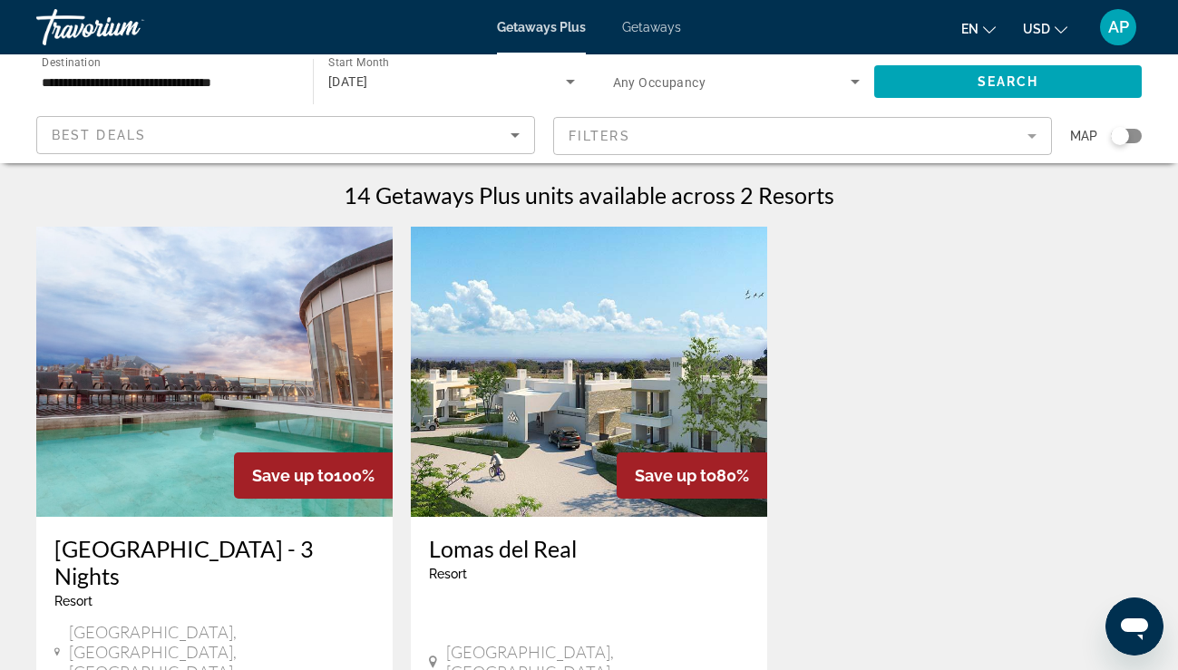
click at [265, 69] on div "**********" at bounding box center [165, 82] width 247 height 52
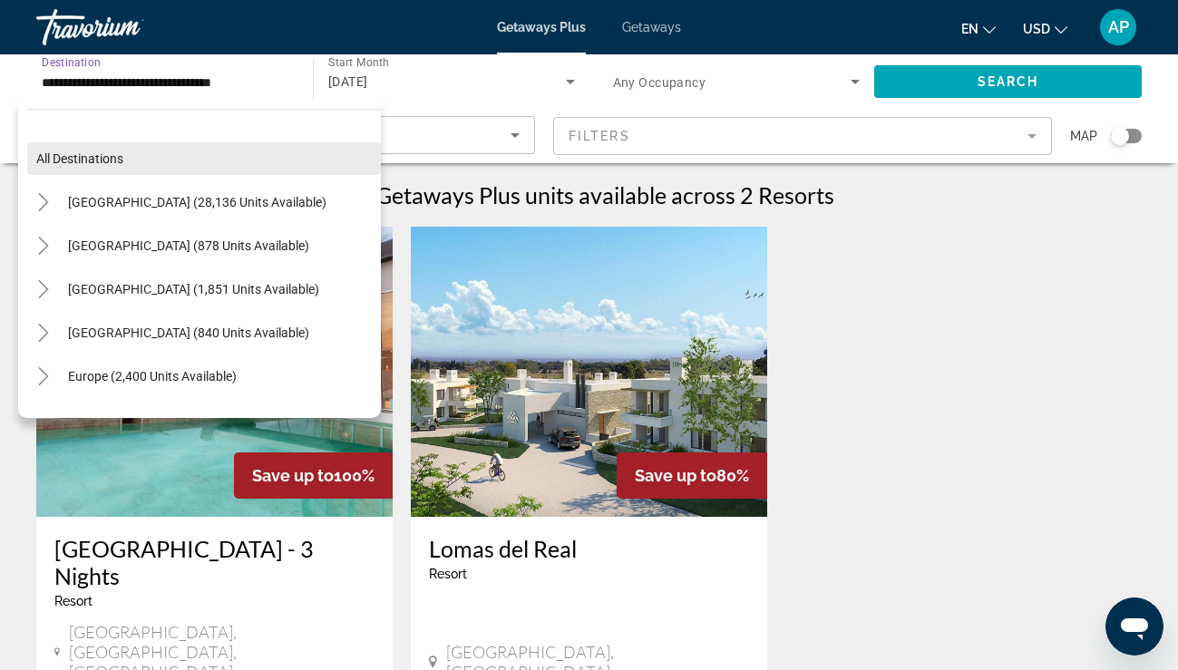
click at [200, 170] on span "Search widget" at bounding box center [204, 159] width 354 height 44
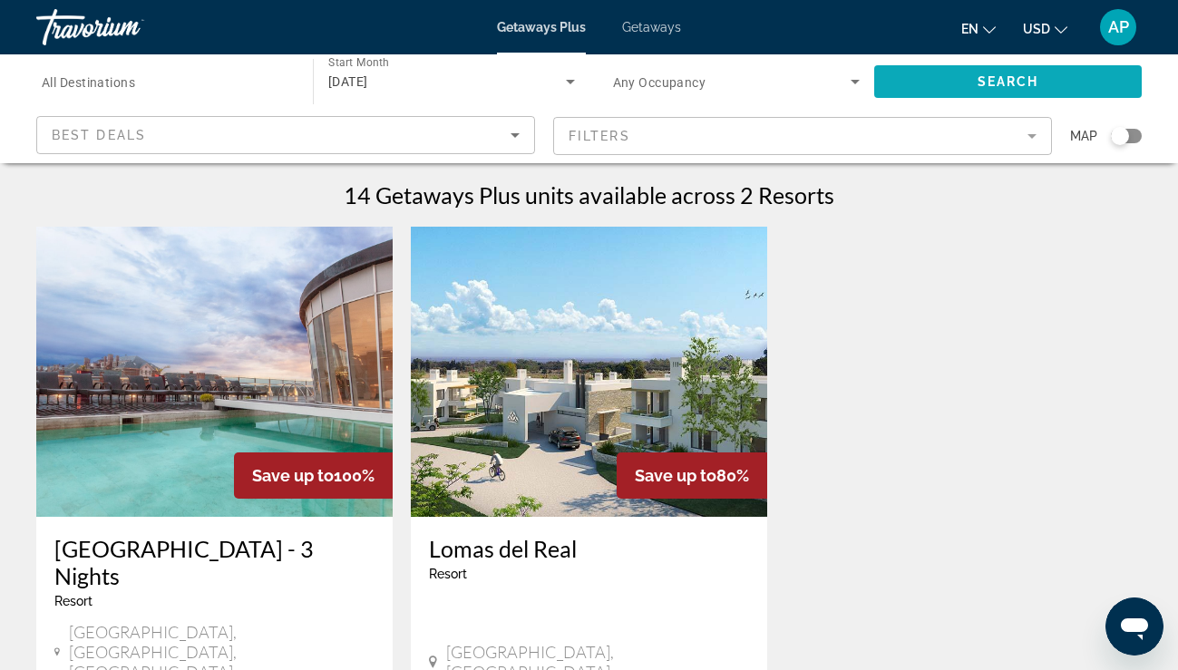
click at [1022, 90] on span "Search widget" at bounding box center [1007, 82] width 267 height 44
